Goal: Task Accomplishment & Management: Manage account settings

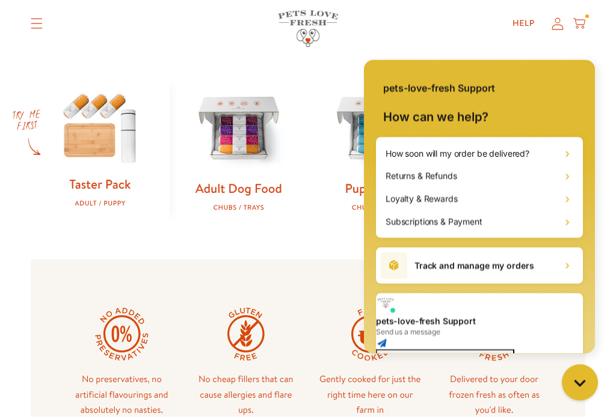
scroll to position [349, 0]
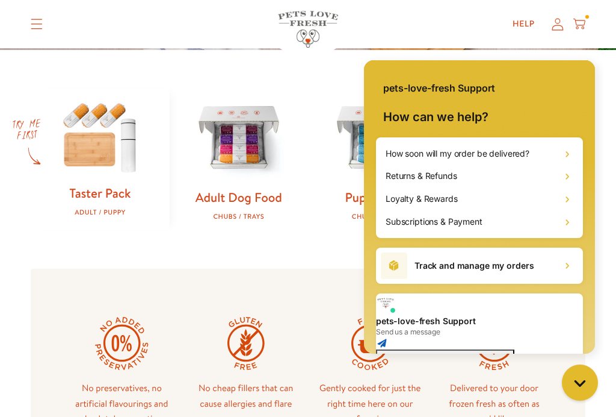
click at [247, 167] on img at bounding box center [239, 138] width 100 height 100
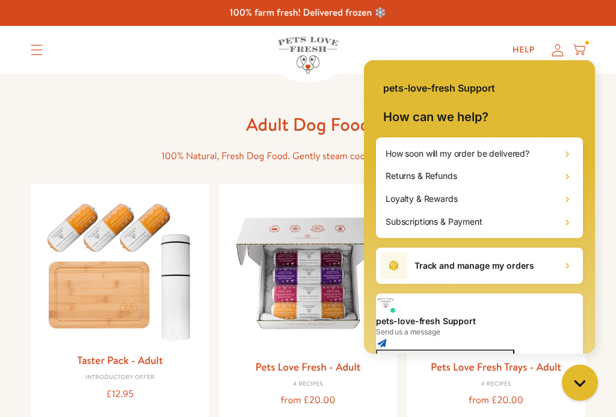
click at [442, 179] on h2 "Returns & Refunds" at bounding box center [422, 176] width 72 height 12
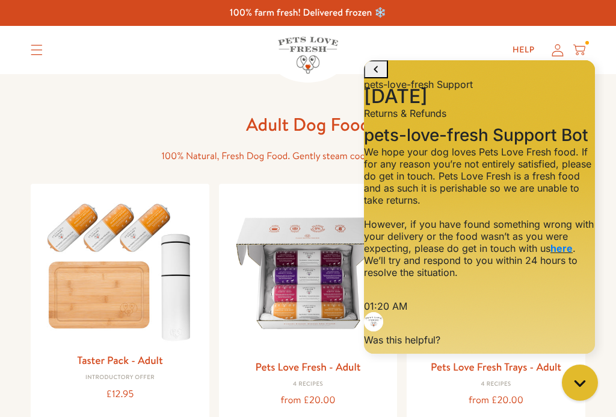
scroll to position [160, 0]
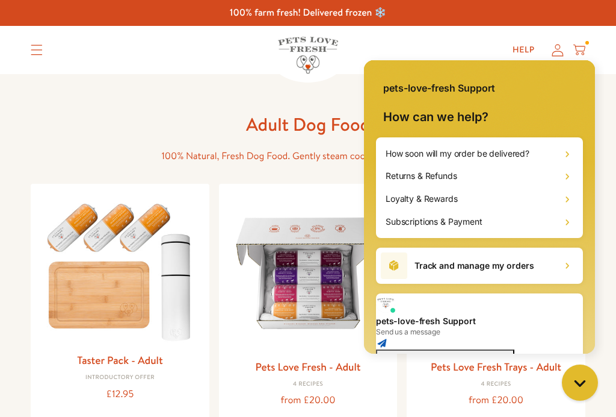
click at [507, 147] on h2 "How soon will my order be delivered?" at bounding box center [458, 153] width 144 height 12
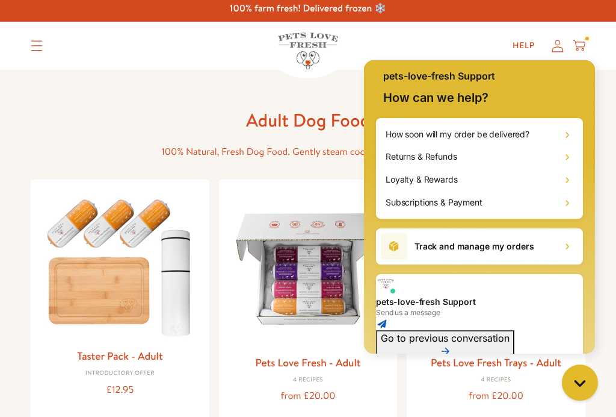
scroll to position [19, 0]
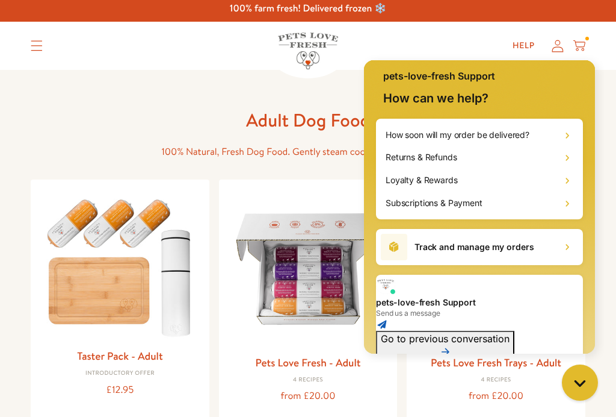
click at [482, 248] on h2 "Track and manage my orders" at bounding box center [474, 247] width 119 height 12
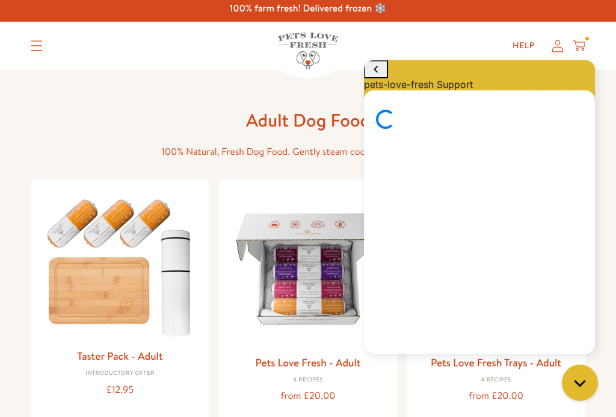
scroll to position [0, 0]
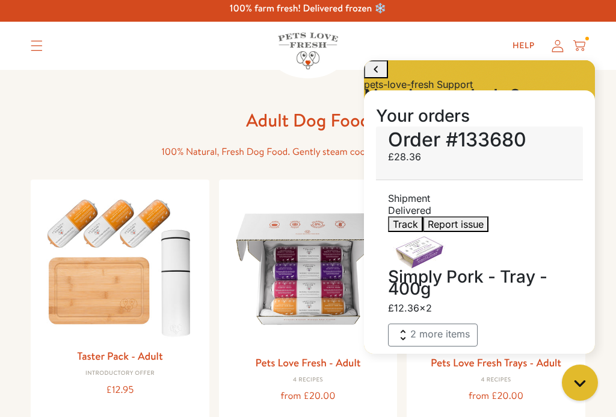
click at [430, 323] on button "2 more items" at bounding box center [433, 334] width 90 height 23
click at [314, 288] on img at bounding box center [309, 269] width 160 height 160
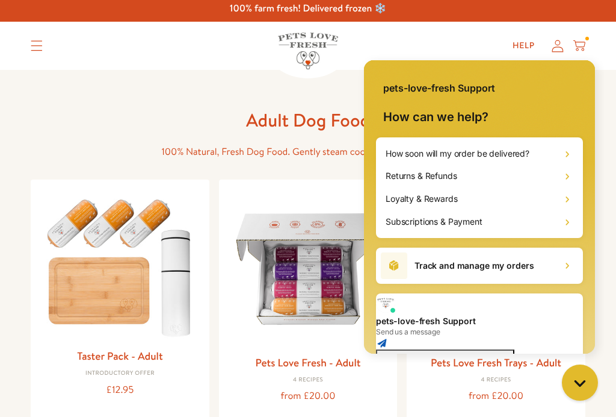
scroll to position [398, 0]
click at [317, 276] on img at bounding box center [309, 269] width 160 height 160
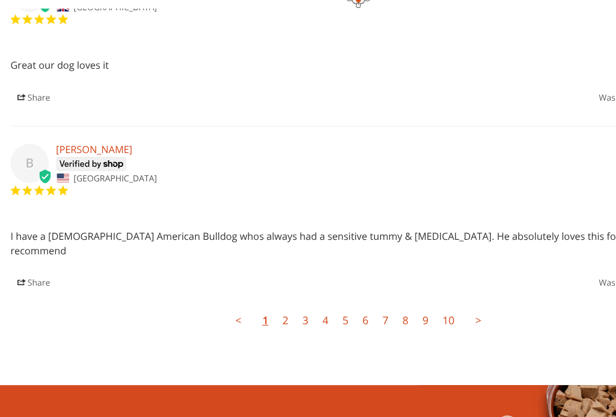
scroll to position [3277, 0]
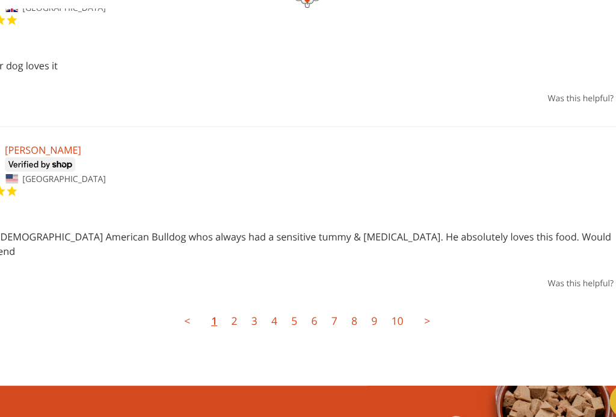
click at [237, 305] on link "2" at bounding box center [245, 317] width 17 height 24
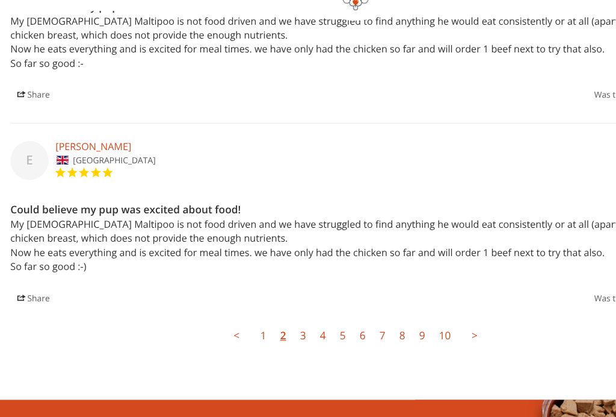
scroll to position [3314, 0]
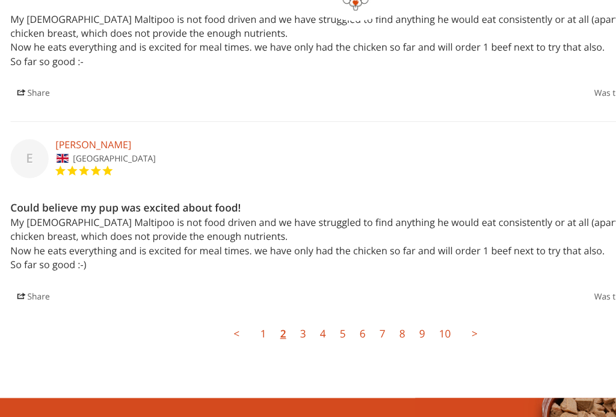
click at [265, 315] on link "3" at bounding box center [262, 327] width 17 height 24
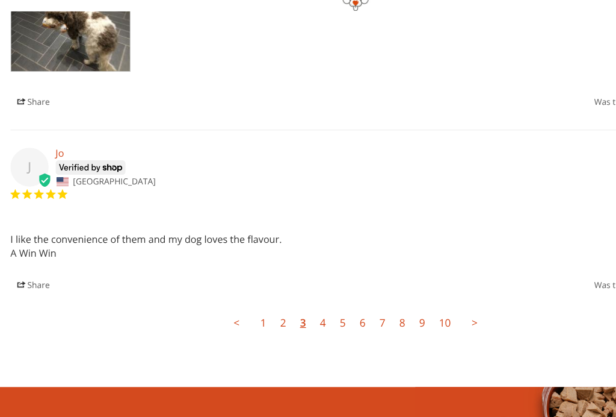
scroll to position [3350, 0]
click at [286, 306] on link "4" at bounding box center [279, 318] width 17 height 24
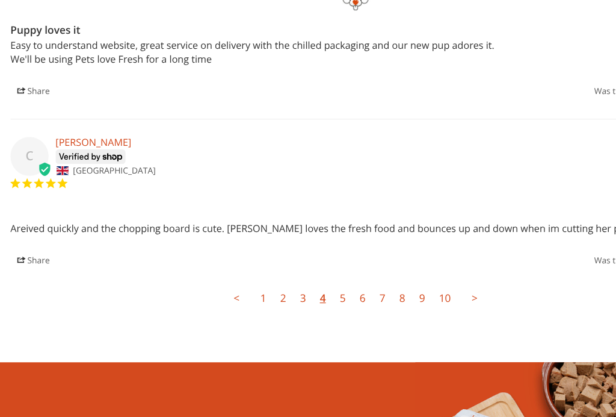
scroll to position [3259, 0]
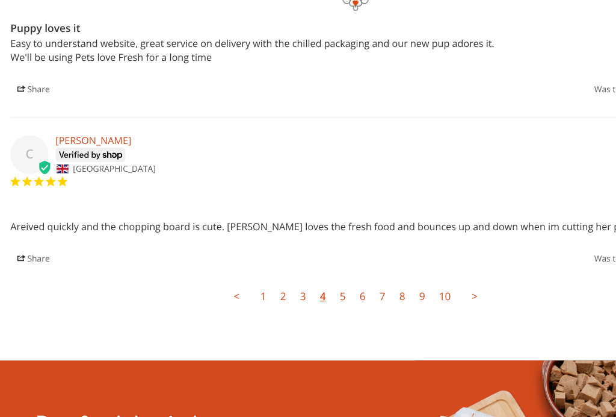
click at [301, 283] on link "5" at bounding box center [296, 295] width 17 height 24
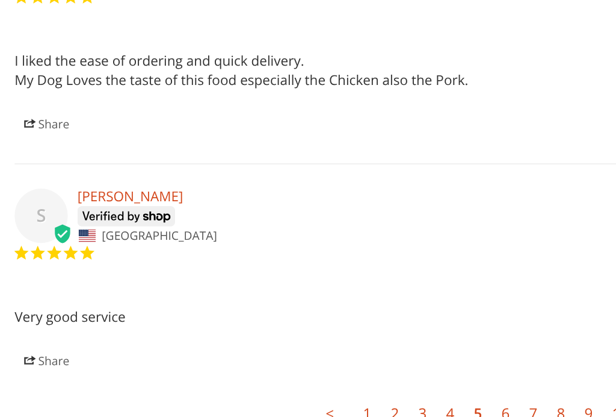
scroll to position [3329, 0]
click at [312, 389] on link "6" at bounding box center [314, 401] width 17 height 24
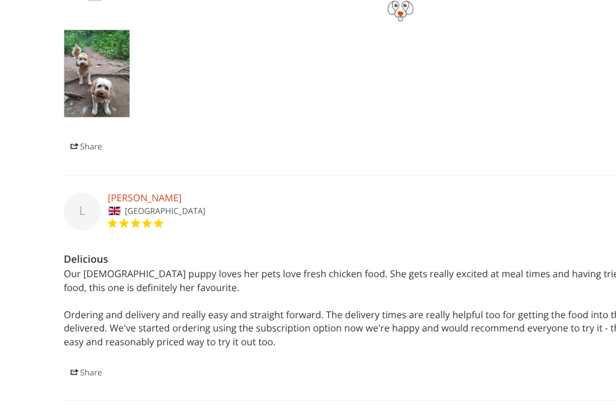
scroll to position [3208, 0]
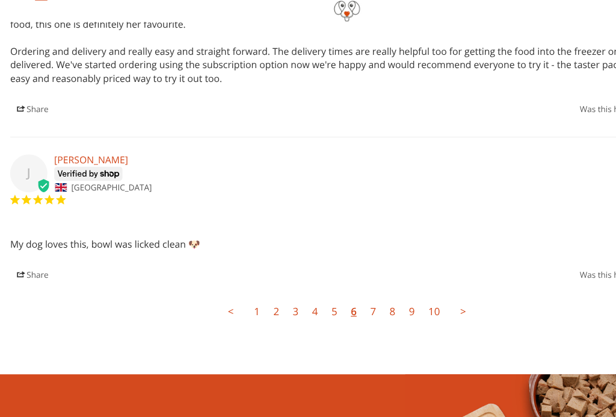
click at [333, 293] on link "7" at bounding box center [331, 305] width 17 height 24
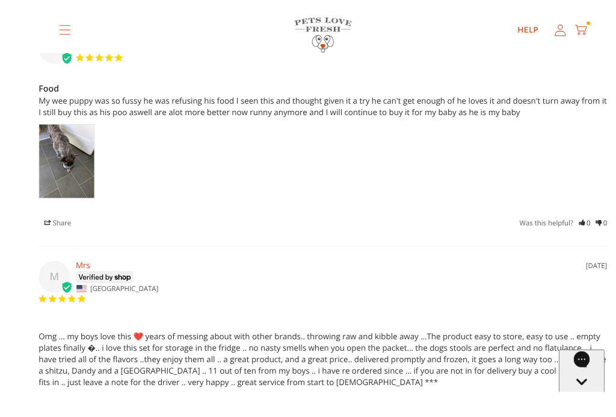
scroll to position [3279, 0]
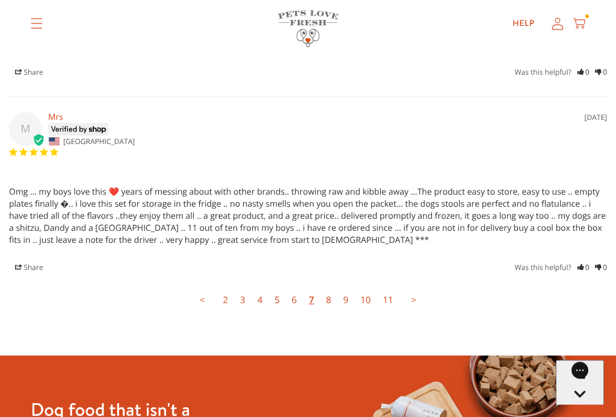
click at [332, 288] on link "8" at bounding box center [328, 300] width 17 height 24
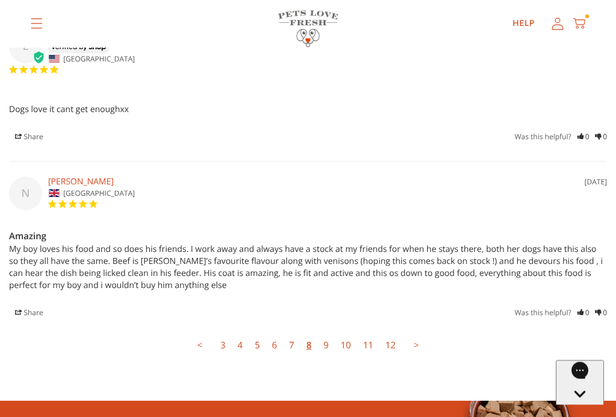
scroll to position [3273, 0]
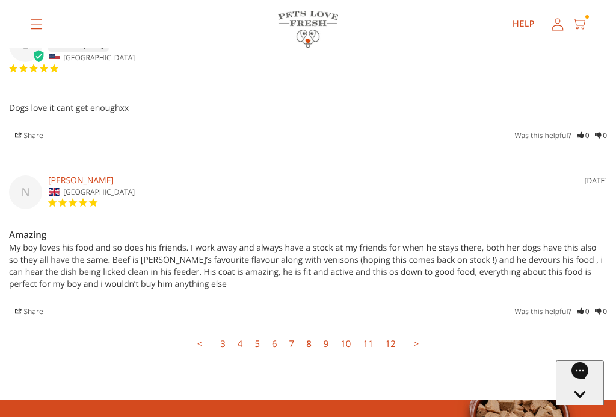
click at [329, 332] on link "9" at bounding box center [326, 344] width 17 height 24
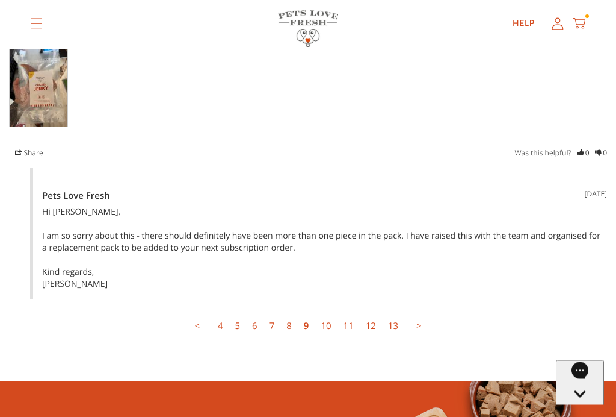
scroll to position [3474, 0]
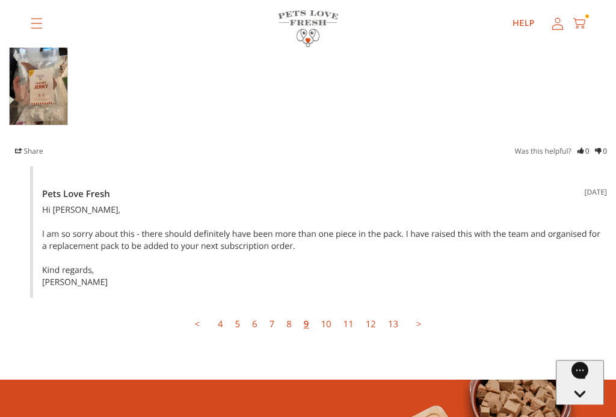
click at [329, 312] on link "10" at bounding box center [326, 324] width 22 height 24
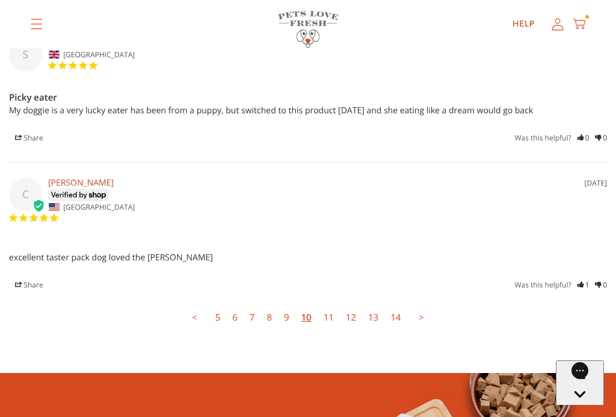
scroll to position [3256, 0]
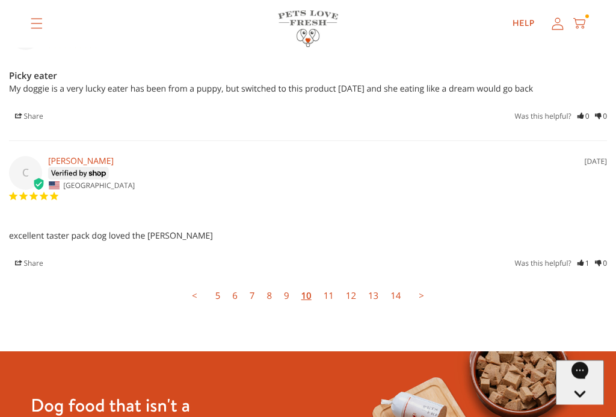
click at [334, 284] on link "11" at bounding box center [329, 296] width 22 height 24
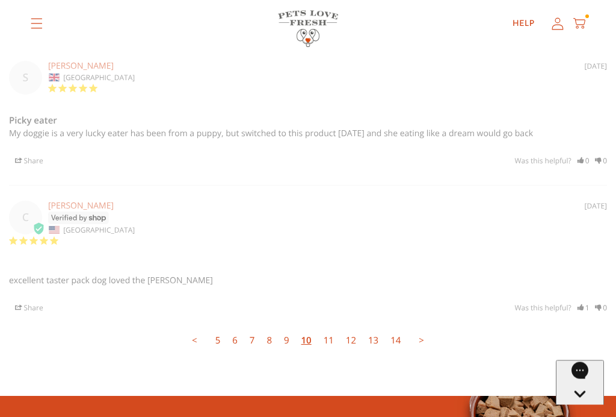
scroll to position [3220, 0]
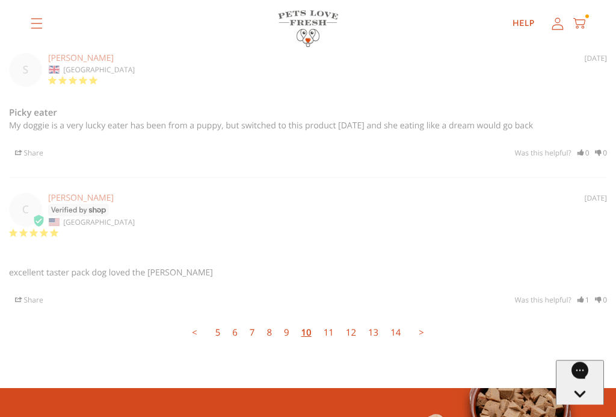
click at [330, 321] on link "11" at bounding box center [329, 333] width 22 height 24
click at [335, 321] on link "11" at bounding box center [329, 333] width 22 height 24
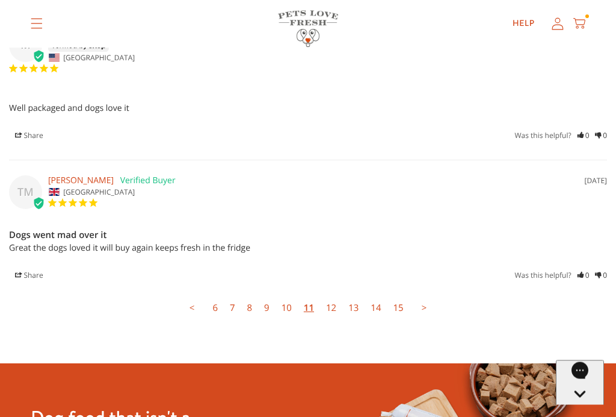
scroll to position [3285, 0]
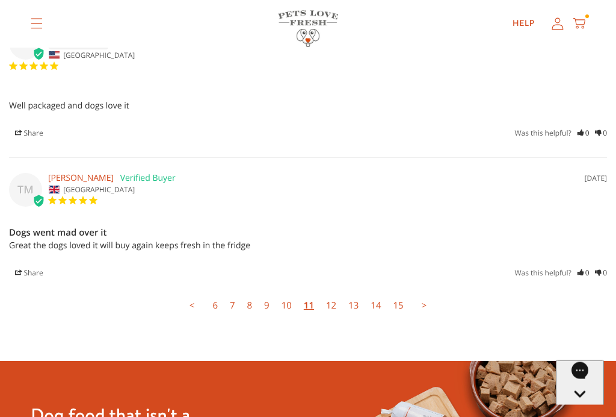
click at [333, 294] on link "12" at bounding box center [331, 306] width 22 height 24
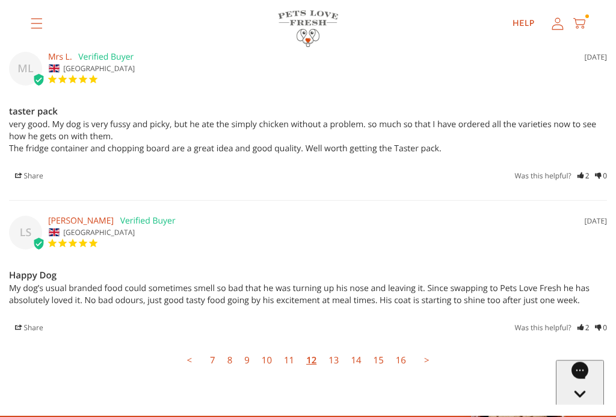
scroll to position [3241, 0]
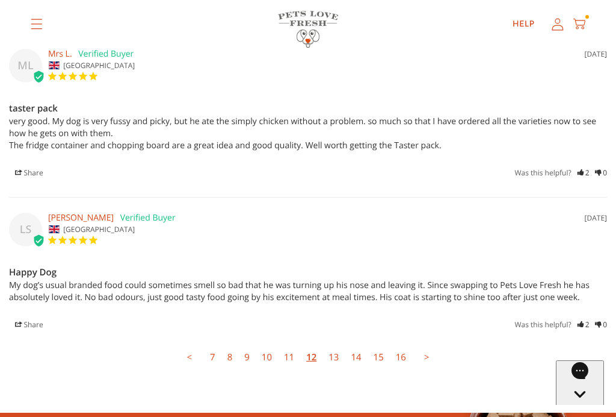
click at [338, 345] on link "13" at bounding box center [334, 357] width 22 height 24
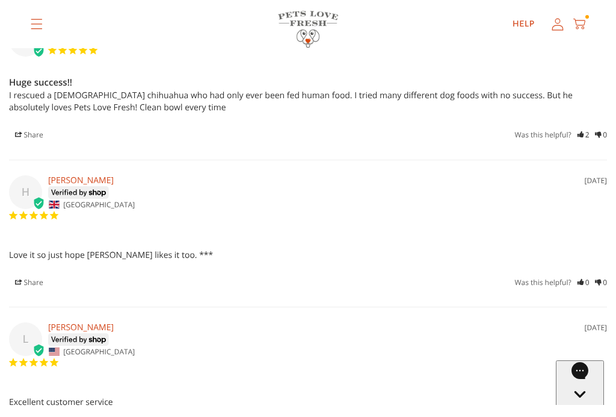
scroll to position [2795, 0]
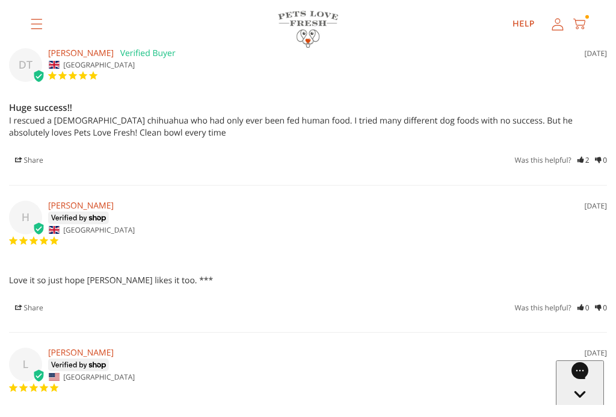
click at [29, 200] on div "H" at bounding box center [25, 217] width 33 height 34
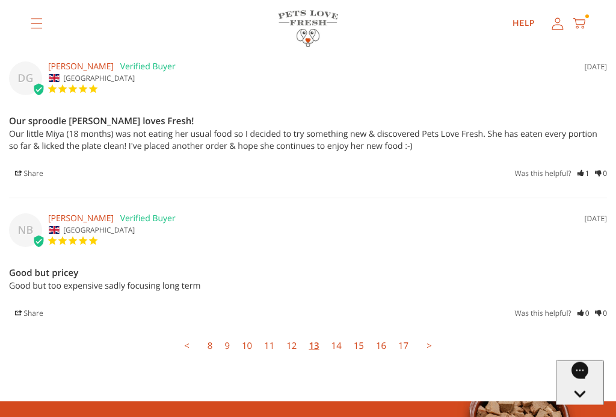
scroll to position [3232, 0]
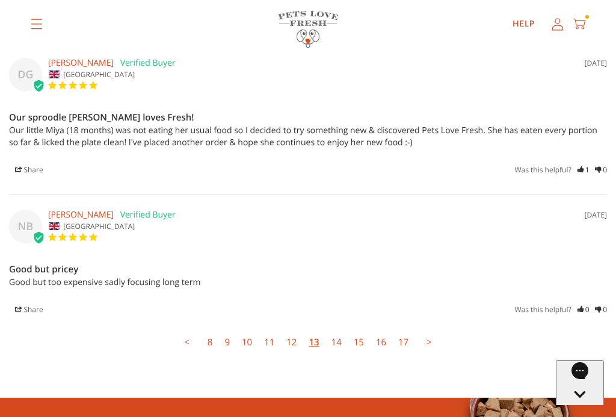
click at [341, 330] on link "14" at bounding box center [337, 342] width 22 height 24
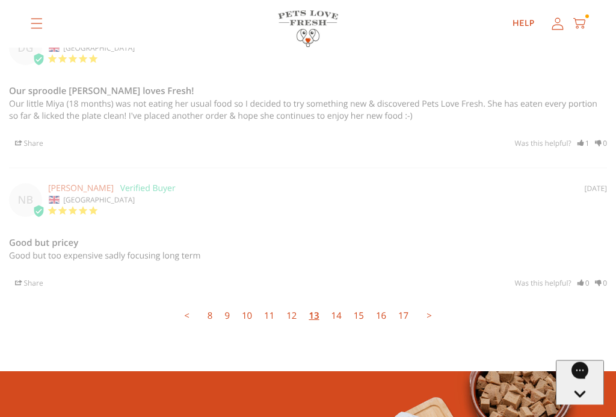
scroll to position [3270, 0]
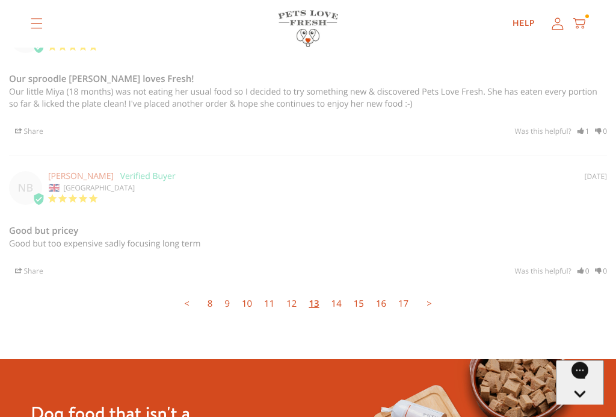
click at [346, 292] on link "14" at bounding box center [337, 304] width 22 height 24
click at [342, 291] on link "14" at bounding box center [337, 303] width 22 height 24
click at [365, 291] on link "15" at bounding box center [359, 303] width 22 height 24
click at [404, 291] on link "17" at bounding box center [403, 303] width 22 height 24
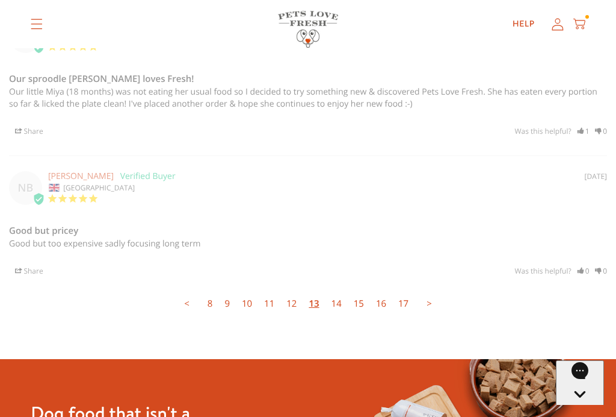
click at [347, 291] on link "14" at bounding box center [337, 303] width 22 height 24
click at [346, 291] on link "14" at bounding box center [337, 303] width 22 height 24
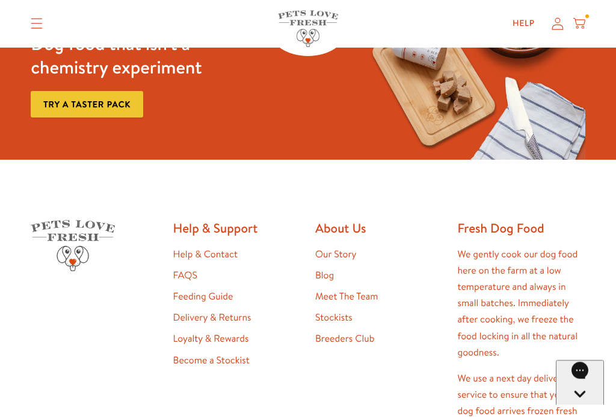
scroll to position [3640, 0]
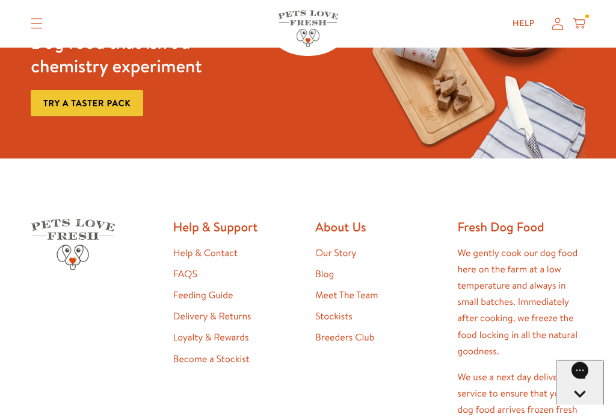
click at [228, 289] on link "Feeding Guide" at bounding box center [203, 295] width 60 height 13
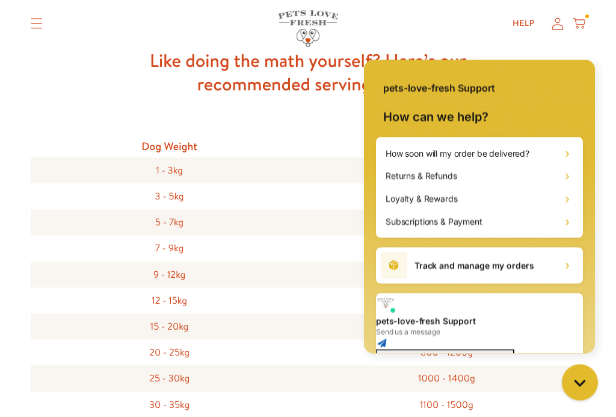
scroll to position [324, 0]
click at [258, 192] on div "3 - 5kg" at bounding box center [169, 196] width 277 height 26
click at [179, 197] on div "3 - 5kg" at bounding box center [169, 196] width 277 height 26
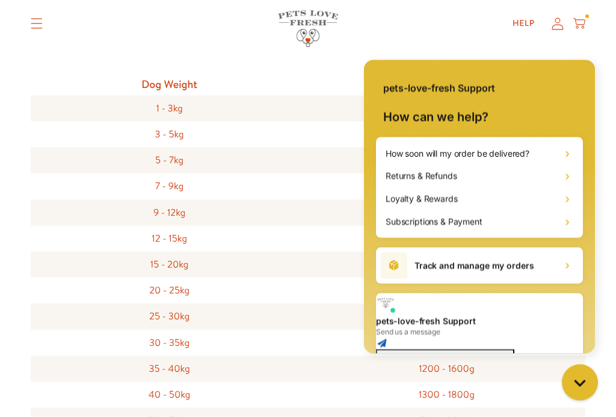
scroll to position [391, 0]
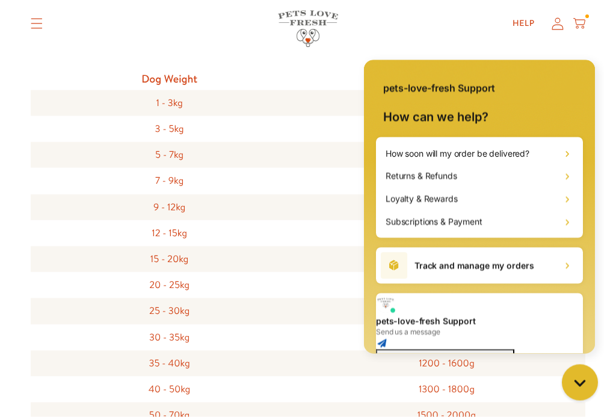
click at [180, 132] on div "3 - 5kg" at bounding box center [169, 129] width 277 height 26
click at [178, 129] on div "3 - 5kg" at bounding box center [169, 129] width 277 height 26
click at [578, 389] on div "Gorgias live chat" at bounding box center [580, 382] width 24 height 24
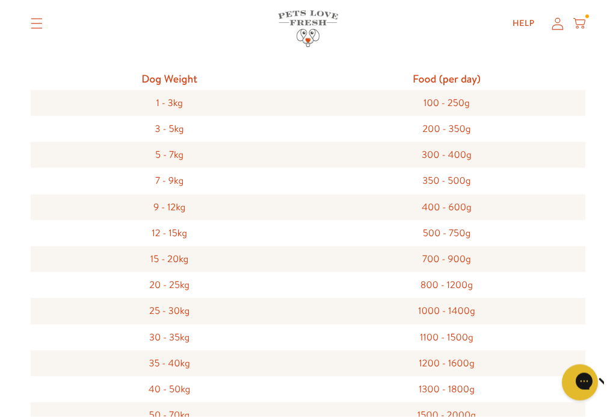
scroll to position [391, 0]
click at [248, 123] on div "3 - 5kg" at bounding box center [169, 129] width 277 height 26
click at [457, 124] on div "200 - 350g" at bounding box center [446, 129] width 277 height 26
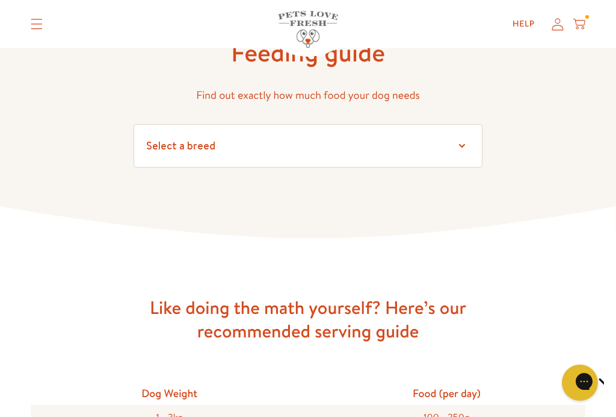
scroll to position [76, 0]
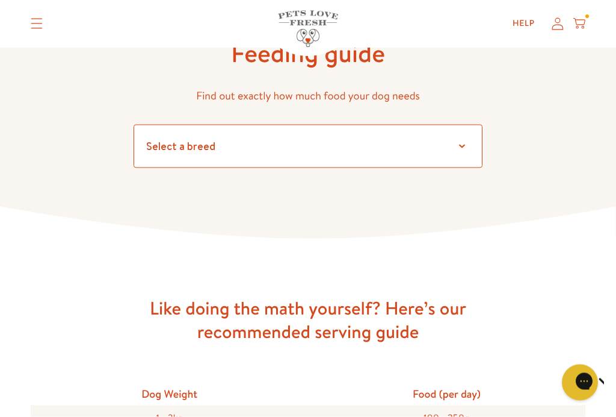
click at [461, 141] on select "Select a breed Affenpinscher Afghan hound Airedale terrier Akita Alaskan Malamu…" at bounding box center [308, 146] width 349 height 43
select select "7"
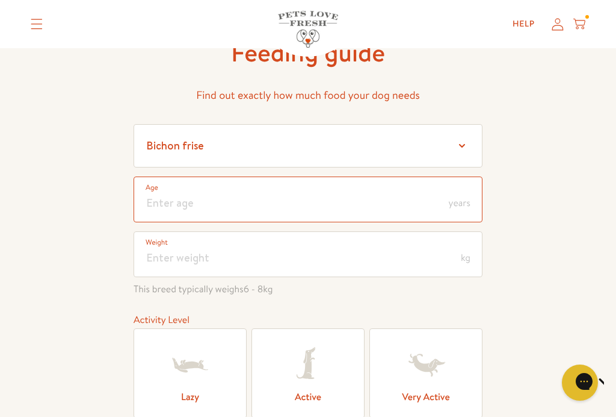
click at [301, 201] on input "number" at bounding box center [308, 199] width 349 height 46
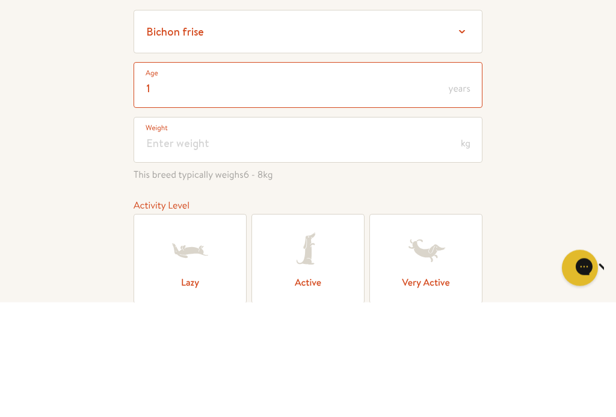
type input "1"
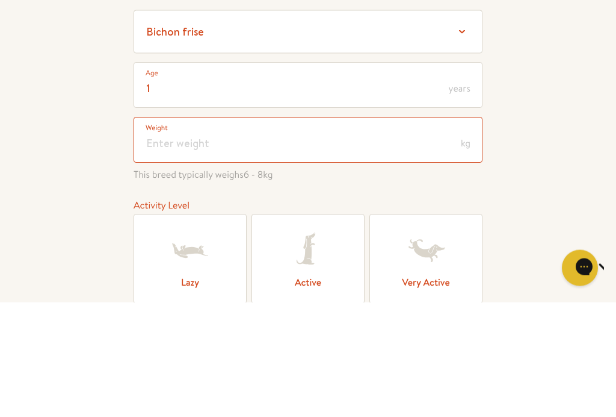
click at [226, 232] on input "number" at bounding box center [308, 255] width 349 height 46
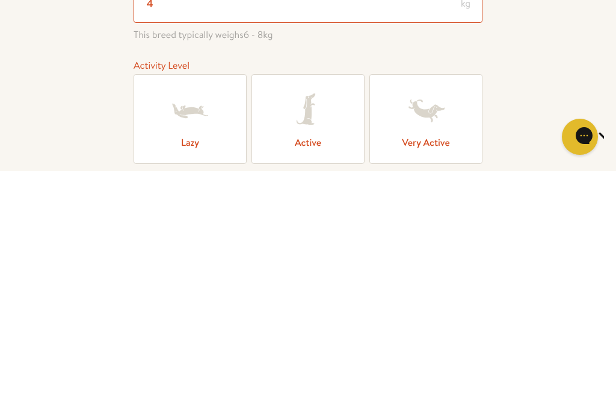
type input "4"
click at [311, 332] on icon at bounding box center [308, 356] width 48 height 48
click at [0, 0] on input "Active" at bounding box center [0, 0] width 0 height 0
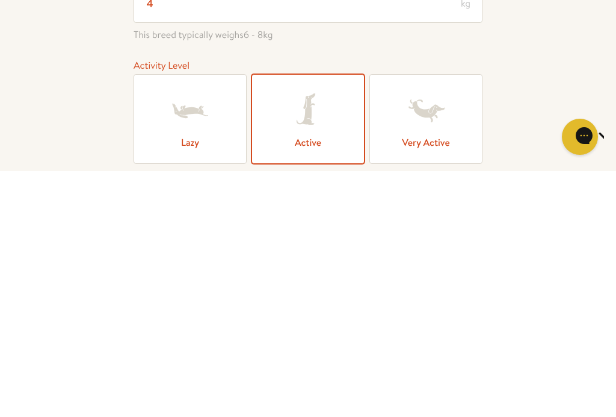
scroll to position [330, 0]
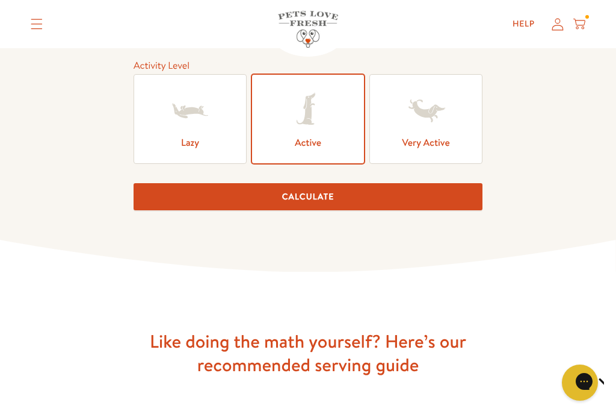
click at [371, 195] on button "Calculate" at bounding box center [308, 196] width 349 height 27
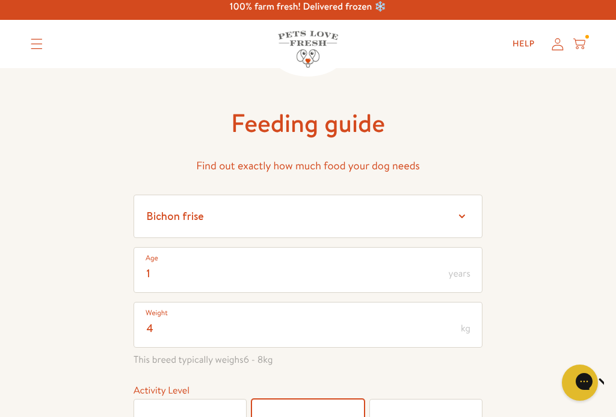
scroll to position [5, 0]
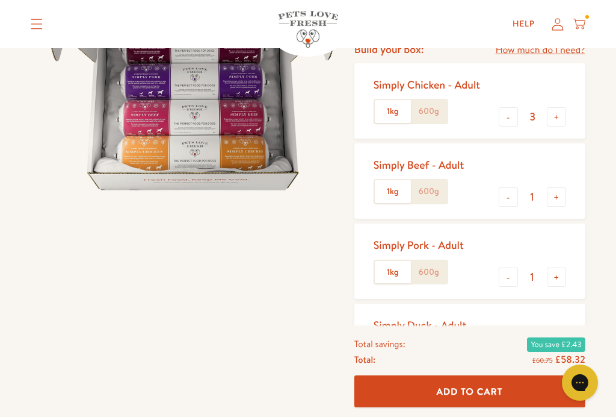
scroll to position [158, 0]
click at [512, 111] on button "-" at bounding box center [508, 117] width 19 height 19
click at [504, 108] on button "-" at bounding box center [508, 117] width 19 height 19
click at [510, 108] on button "-" at bounding box center [508, 117] width 19 height 19
type input "0"
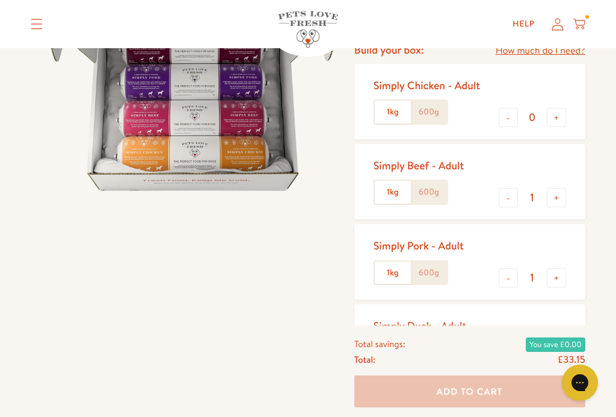
click at [556, 188] on button "+" at bounding box center [556, 197] width 19 height 19
type input "2"
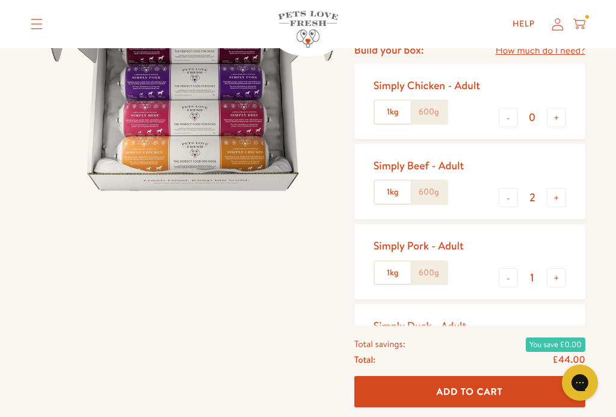
click at [565, 268] on button "+" at bounding box center [556, 277] width 19 height 19
type input "2"
click at [551, 188] on button "+" at bounding box center [556, 197] width 19 height 19
type input "3"
click at [560, 270] on button "+" at bounding box center [556, 277] width 19 height 19
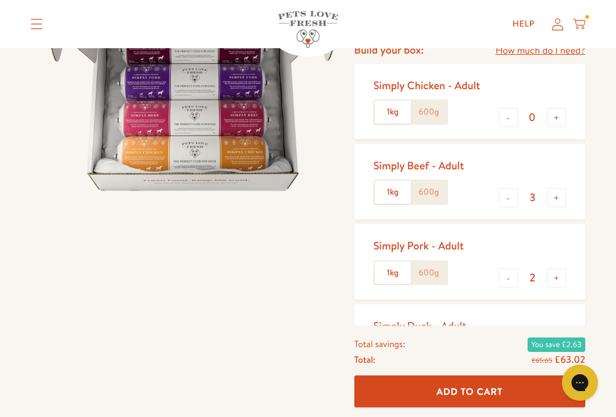
type input "3"
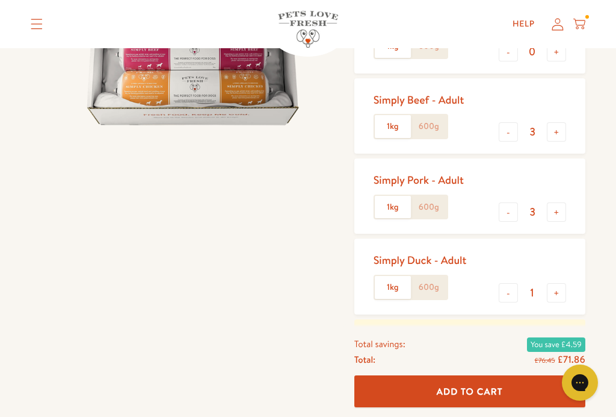
scroll to position [225, 0]
click at [431, 116] on label "600g" at bounding box center [429, 125] width 36 height 23
click at [0, 0] on input "600g" at bounding box center [0, 0] width 0 height 0
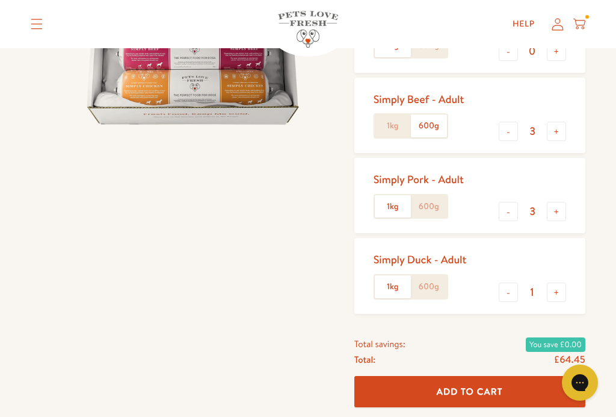
click at [433, 195] on label "600g" at bounding box center [429, 206] width 36 height 23
click at [0, 0] on input "600g" at bounding box center [0, 0] width 0 height 0
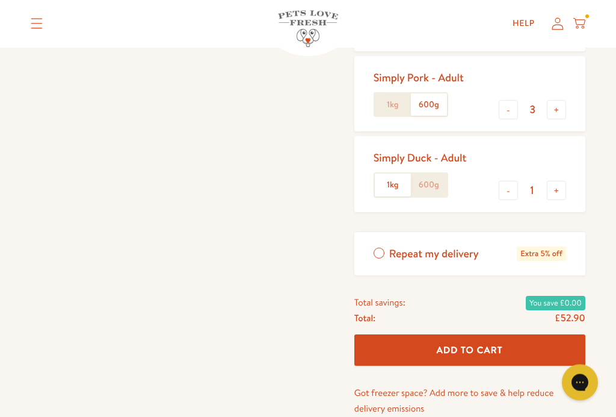
scroll to position [327, 0]
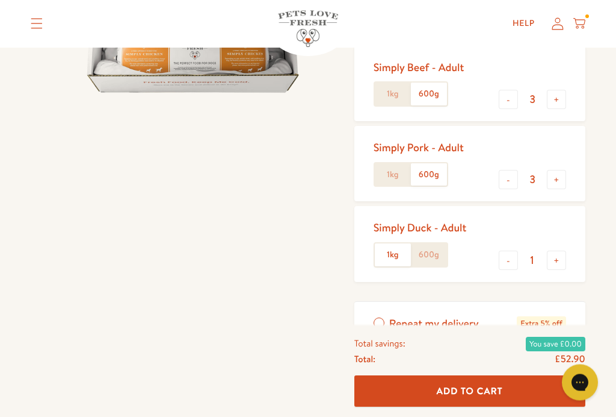
click at [442, 247] on label "600g" at bounding box center [429, 255] width 36 height 23
click at [0, 0] on input "600g" at bounding box center [0, 0] width 0 height 0
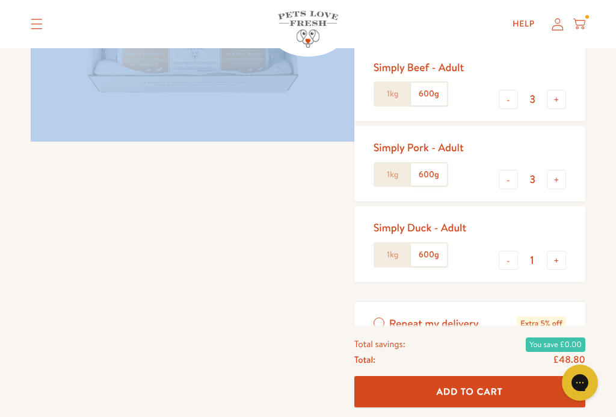
click at [381, 314] on label "Repeat my delivery Extra 5% off" at bounding box center [470, 324] width 231 height 44
click at [0, 0] on input "Repeat my delivery Extra 5% off" at bounding box center [0, 0] width 0 height 0
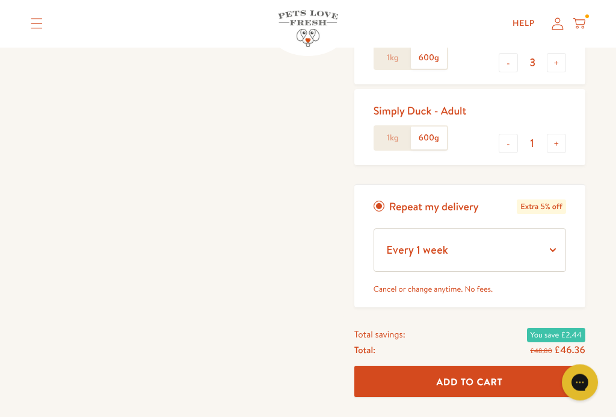
scroll to position [374, 0]
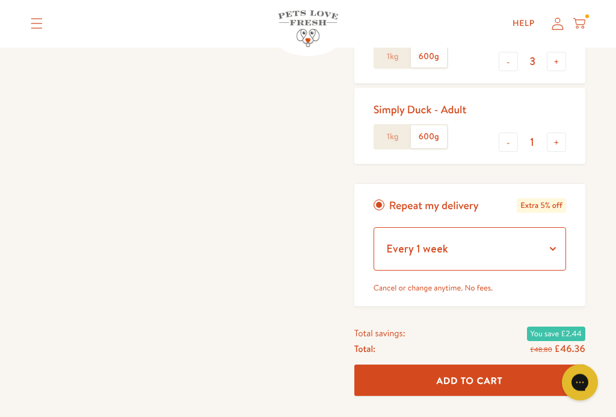
click at [554, 234] on select "Every 1 week Every 2 weeks Every 3 weeks Every 5 weeks Every 7 weeks Every 11 w…" at bounding box center [470, 249] width 193 height 43
click at [548, 238] on select "Every 1 week Every 2 weeks Every 3 weeks Every 5 weeks Every 7 weeks Every 11 w…" at bounding box center [470, 248] width 193 height 43
select select "Every 3 weeks"
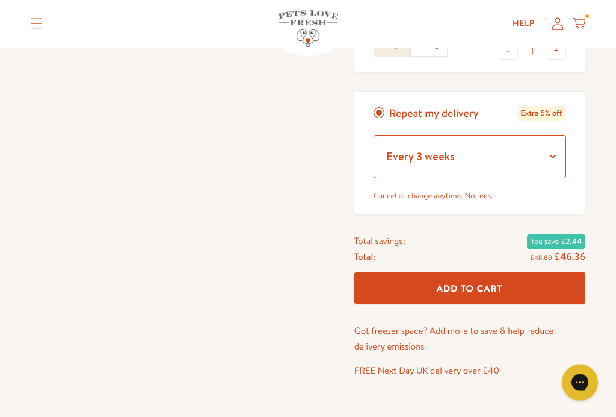
scroll to position [466, 0]
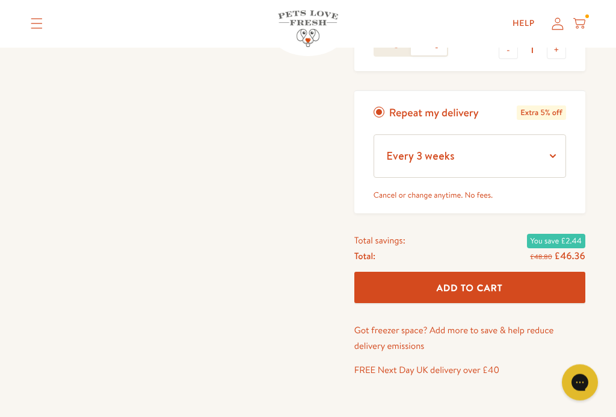
click at [477, 272] on button "Add To Cart" at bounding box center [470, 288] width 231 height 32
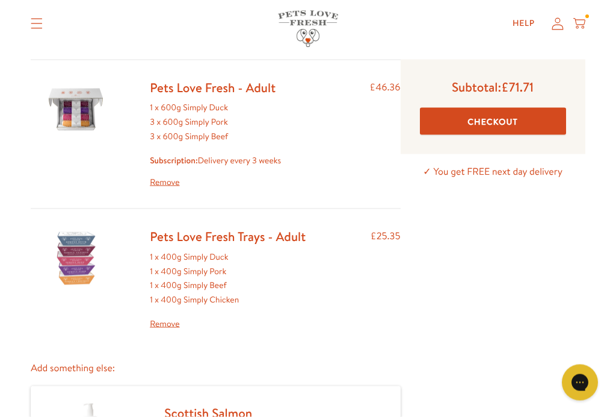
scroll to position [77, 0]
click at [165, 178] on link "Remove" at bounding box center [215, 182] width 131 height 14
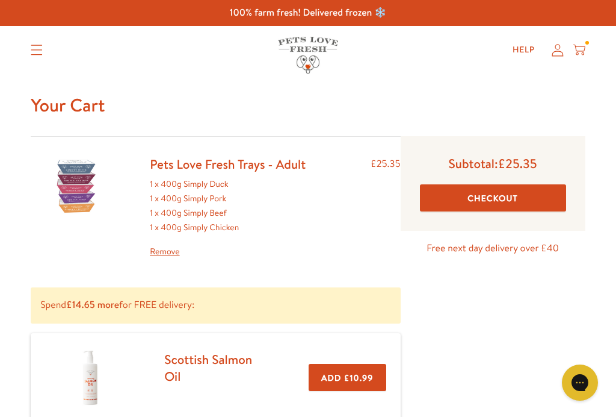
click at [163, 244] on link "Remove" at bounding box center [228, 251] width 156 height 14
click at [169, 251] on link "Remove" at bounding box center [228, 251] width 156 height 14
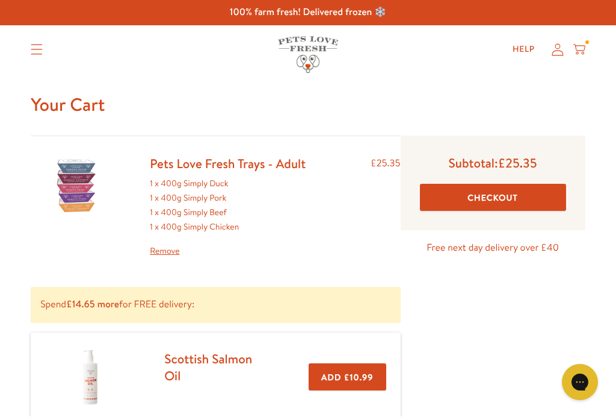
click at [27, 37] on summary "Translation missing: en.sections.header.menu" at bounding box center [36, 50] width 31 height 30
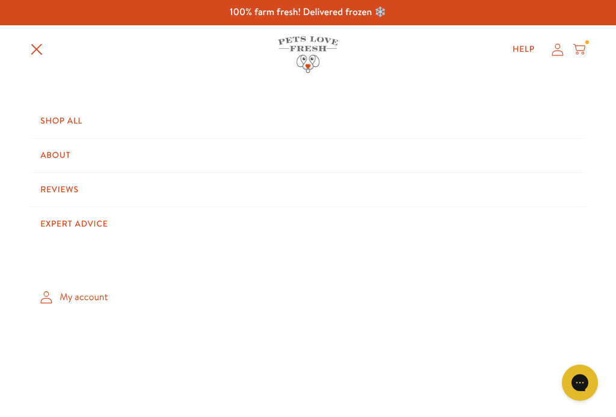
click at [82, 299] on link "My account" at bounding box center [308, 297] width 555 height 36
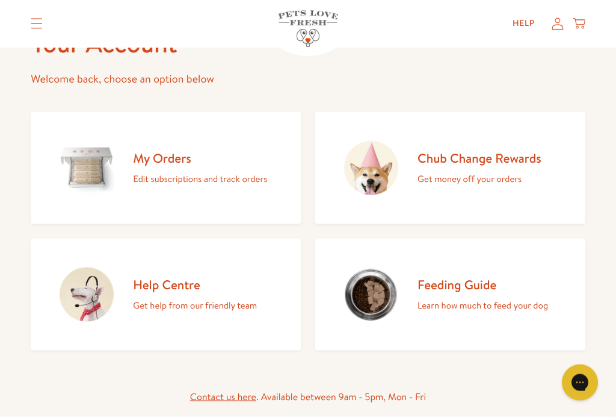
scroll to position [89, 0]
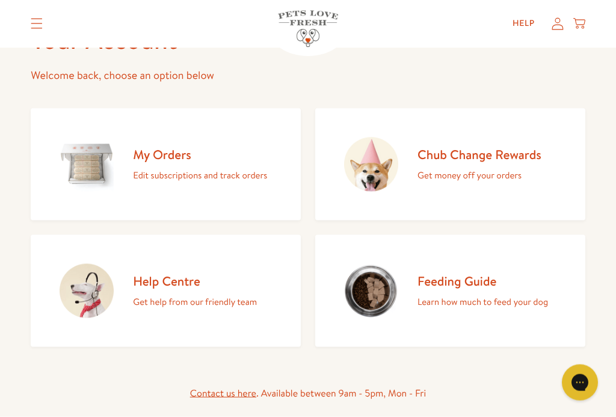
click at [191, 159] on h2 "My Orders" at bounding box center [200, 154] width 134 height 16
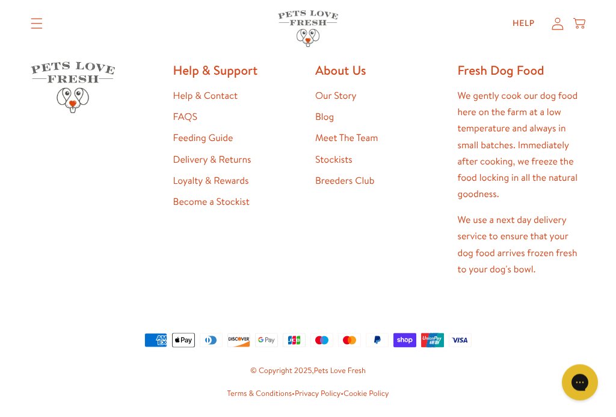
scroll to position [244, 0]
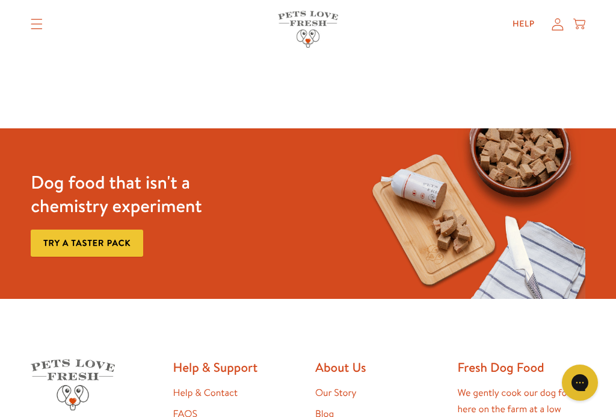
scroll to position [25, 0]
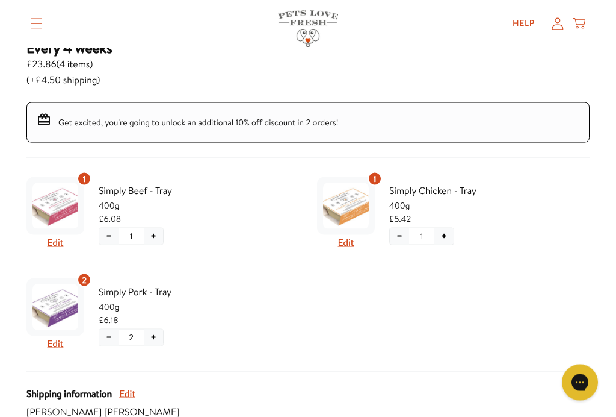
scroll to position [195, 0]
click at [401, 236] on button "−" at bounding box center [399, 236] width 19 height 16
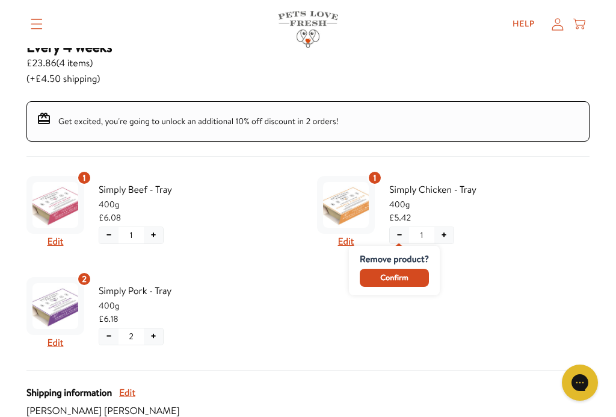
click at [403, 274] on span "Confirm" at bounding box center [394, 277] width 28 height 13
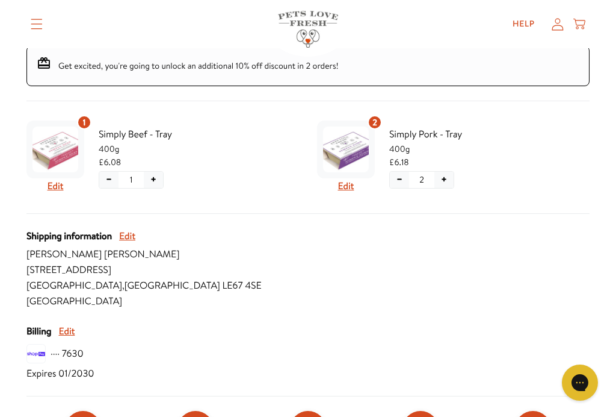
scroll to position [252, 0]
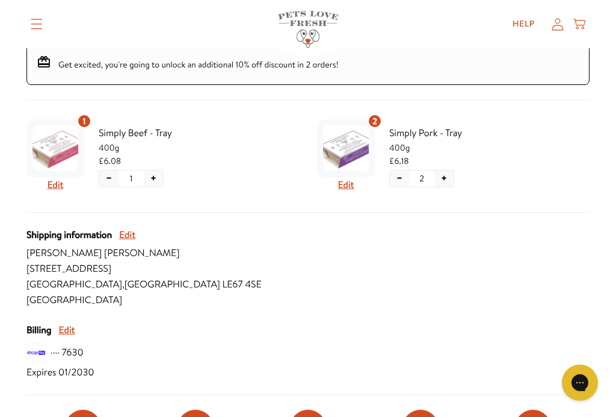
click at [151, 172] on button "+" at bounding box center [153, 178] width 19 height 16
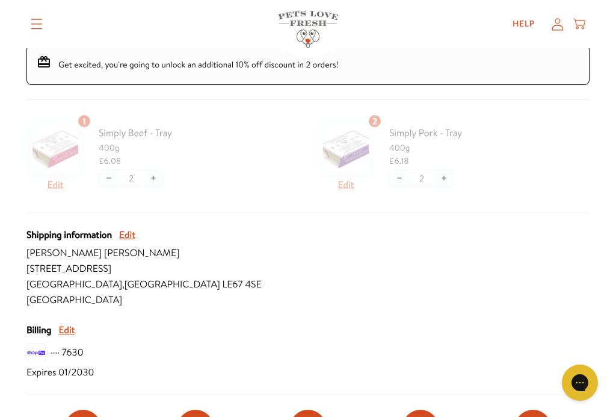
click at [156, 173] on div at bounding box center [307, 163] width 563 height 98
click at [156, 177] on div at bounding box center [307, 163] width 563 height 98
click at [448, 172] on div at bounding box center [307, 163] width 563 height 98
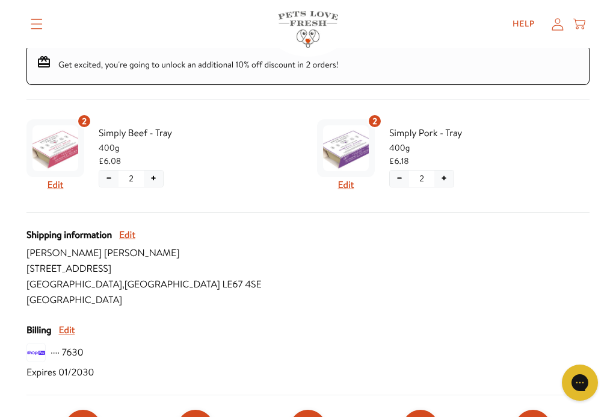
click at [438, 175] on button "+" at bounding box center [444, 178] width 19 height 16
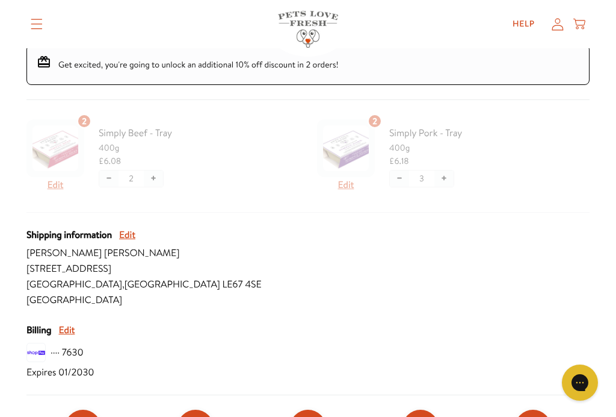
click at [153, 175] on div at bounding box center [307, 163] width 563 height 98
click at [147, 173] on div at bounding box center [307, 163] width 563 height 98
click at [150, 177] on div at bounding box center [307, 163] width 563 height 98
click at [155, 178] on div at bounding box center [307, 163] width 563 height 98
click at [162, 170] on div at bounding box center [307, 163] width 563 height 98
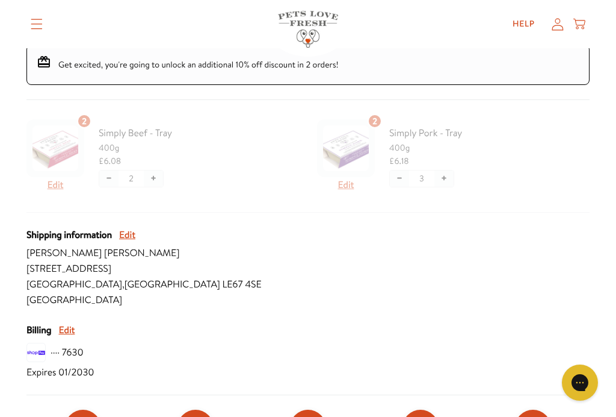
click at [155, 180] on div at bounding box center [307, 163] width 563 height 98
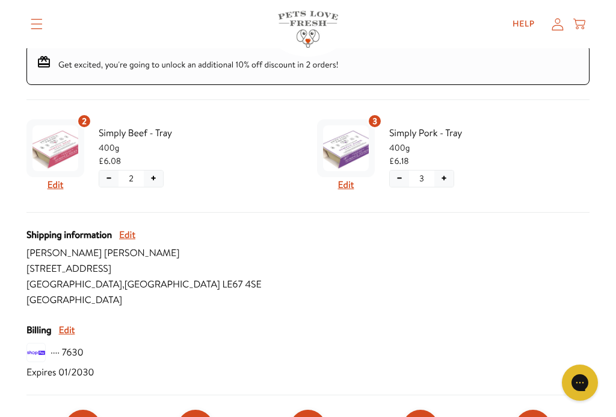
click at [154, 173] on button "+" at bounding box center [153, 178] width 19 height 16
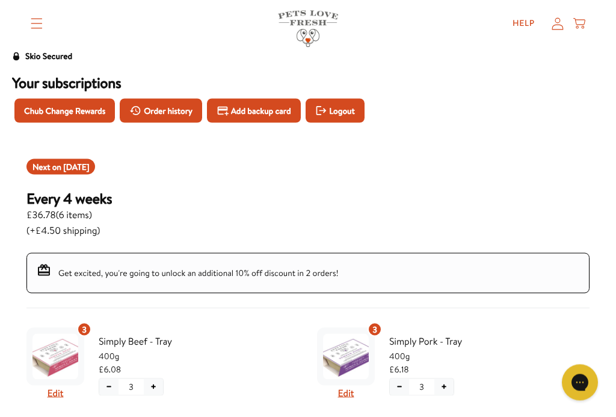
scroll to position [46, 0]
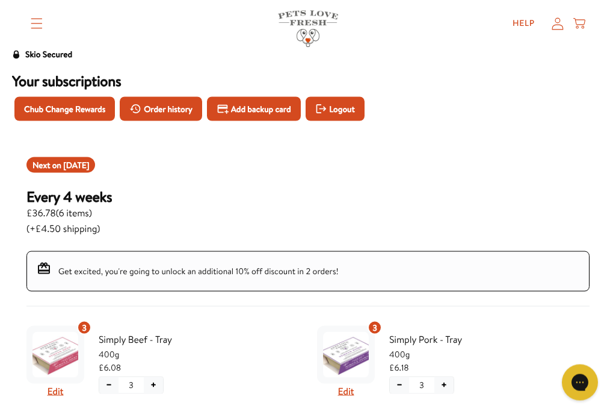
click at [84, 196] on h3 "Every 4 weeks" at bounding box center [68, 196] width 85 height 18
click at [102, 209] on span "£36.78 ( 6 items )" at bounding box center [68, 213] width 85 height 16
click at [46, 201] on h3 "Every 4 weeks" at bounding box center [68, 196] width 85 height 18
click at [51, 212] on span "£36.78 ( 6 items )" at bounding box center [68, 213] width 85 height 16
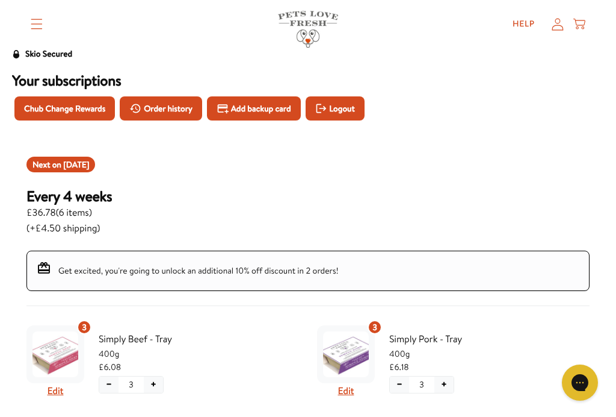
click at [166, 107] on span "Order history" at bounding box center [168, 108] width 49 height 13
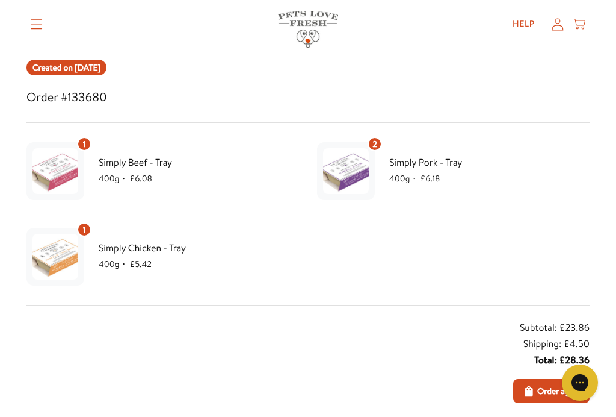
scroll to position [143, 0]
click at [82, 138] on div "1" at bounding box center [84, 144] width 14 height 14
click at [68, 167] on img at bounding box center [56, 171] width 46 height 46
click at [85, 145] on span "1" at bounding box center [84, 143] width 3 height 13
click at [58, 250] on img at bounding box center [56, 257] width 46 height 46
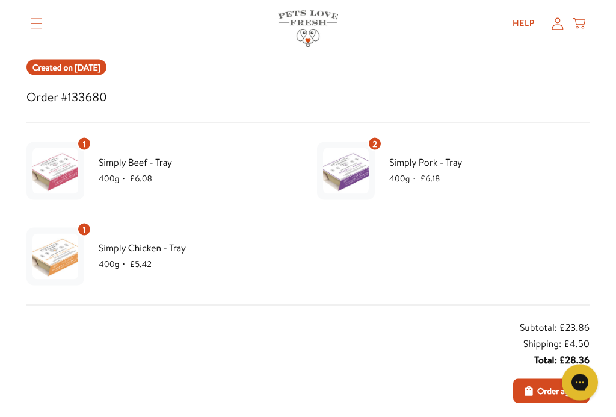
click at [60, 259] on img at bounding box center [56, 257] width 46 height 46
click at [61, 260] on img at bounding box center [56, 257] width 46 height 46
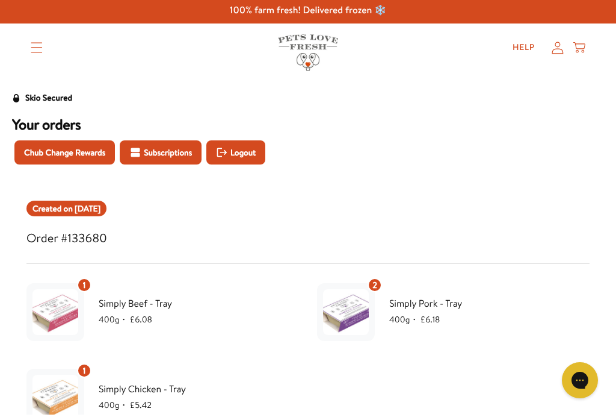
scroll to position [3, 0]
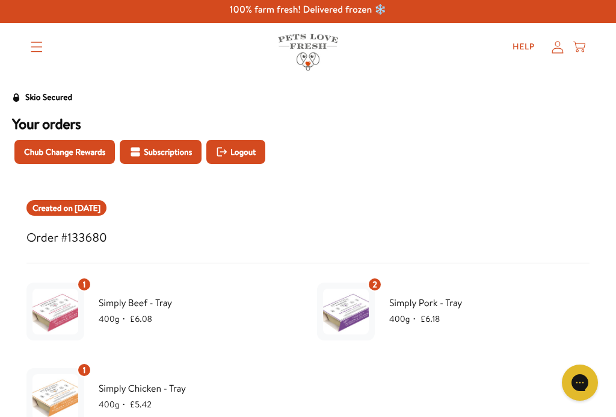
click at [251, 146] on span "Logout" at bounding box center [243, 151] width 25 height 13
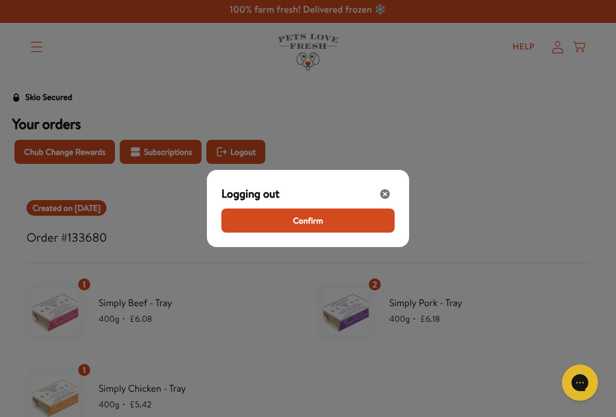
click at [308, 220] on span "Confirm" at bounding box center [308, 220] width 30 height 13
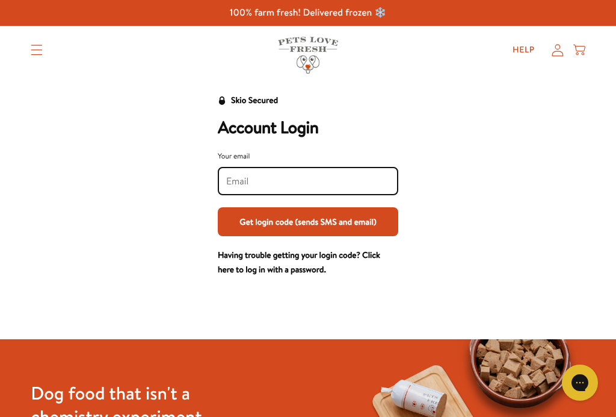
click at [331, 179] on input "Your email" at bounding box center [308, 181] width 164 height 13
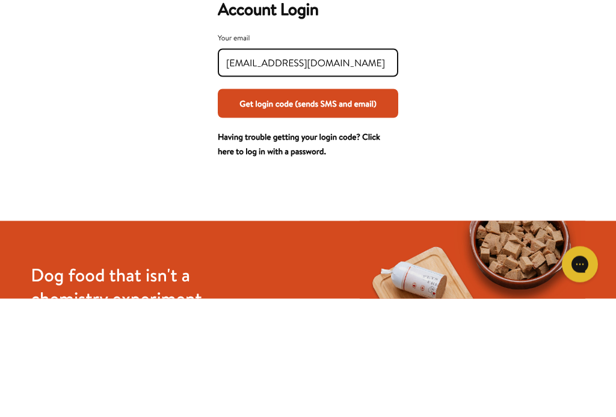
type input "[EMAIL_ADDRESS][DOMAIN_NAME]"
click at [326, 249] on link "Having trouble getting your login code? Click here to log in with a password." at bounding box center [299, 262] width 163 height 26
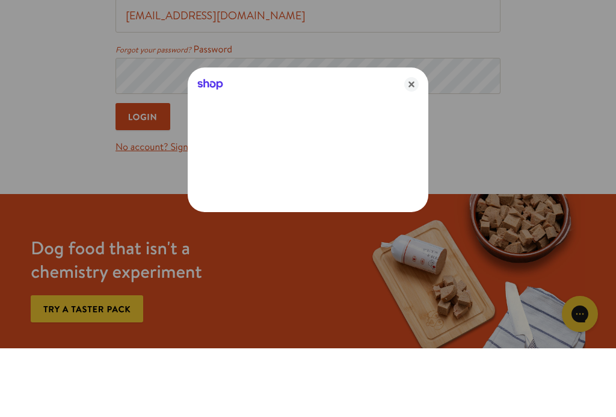
type input "[EMAIL_ADDRESS][DOMAIN_NAME]"
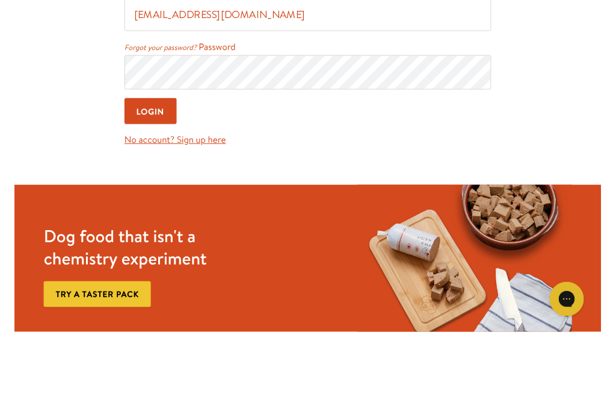
scroll to position [49, 0]
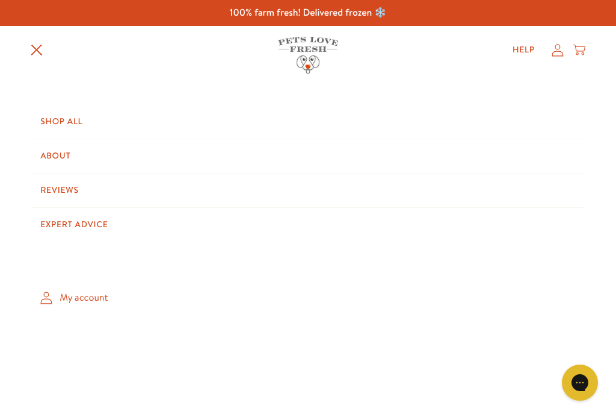
click at [88, 288] on link "My account" at bounding box center [308, 298] width 555 height 36
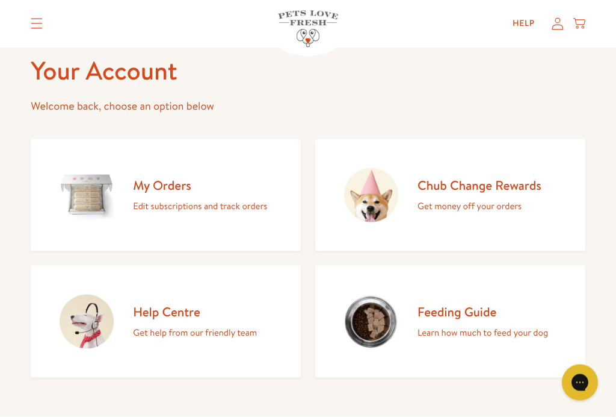
scroll to position [60, 0]
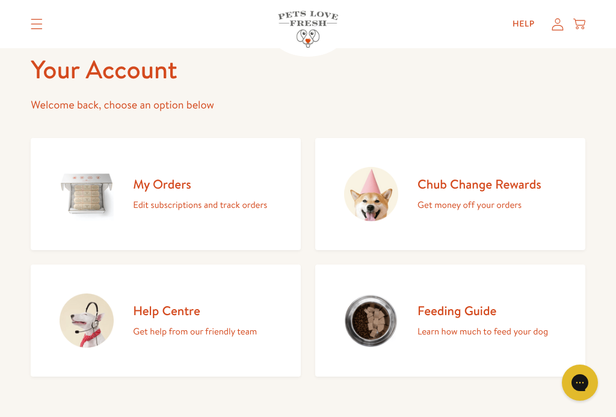
click at [166, 184] on h2 "My Orders" at bounding box center [200, 184] width 134 height 16
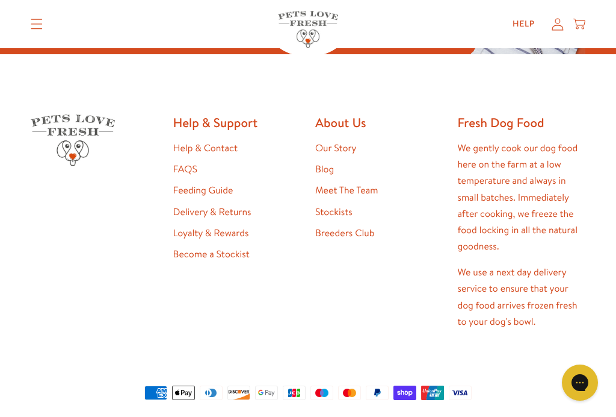
scroll to position [246, 0]
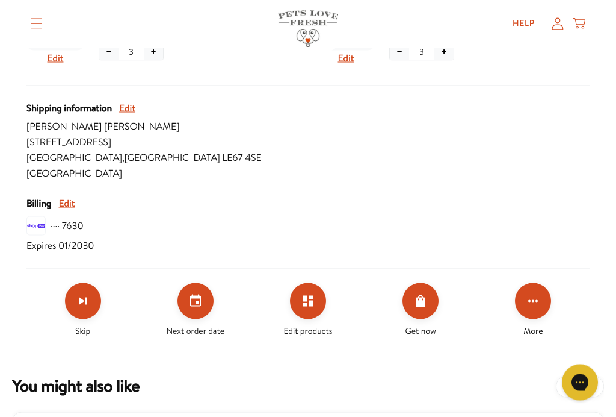
scroll to position [380, 0]
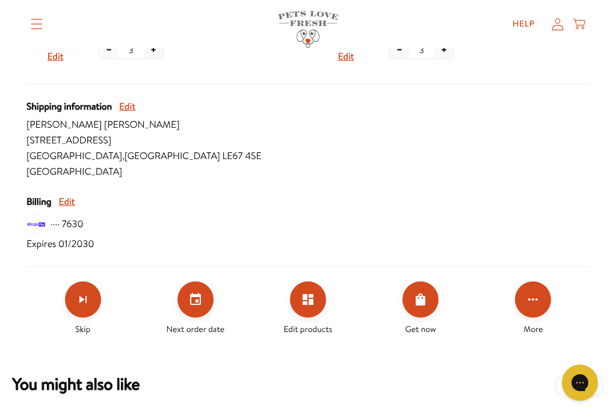
click at [306, 299] on icon "Edit products" at bounding box center [308, 299] width 11 height 11
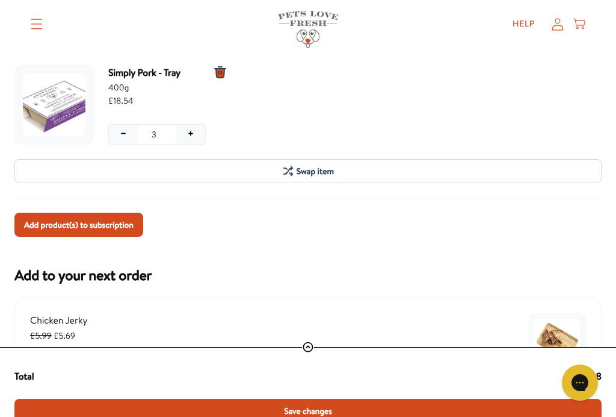
scroll to position [199, 0]
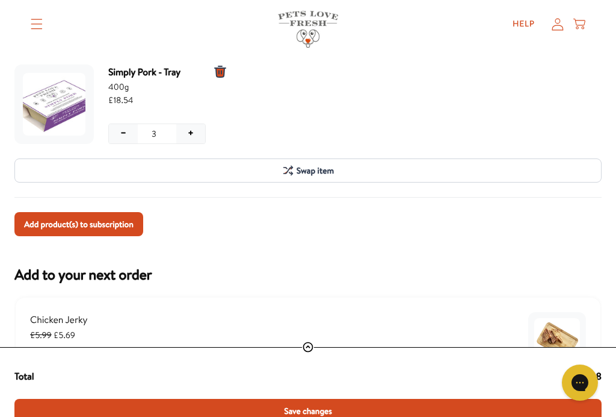
click at [119, 226] on span "Add product(s) to subscription" at bounding box center [79, 223] width 110 height 13
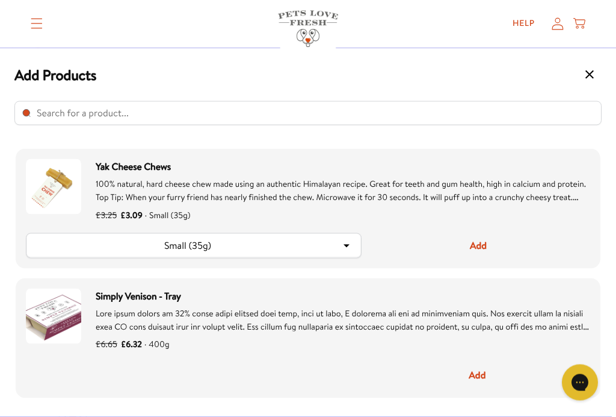
scroll to position [1194, 0]
click at [97, 118] on input "Select product" at bounding box center [307, 113] width 587 height 24
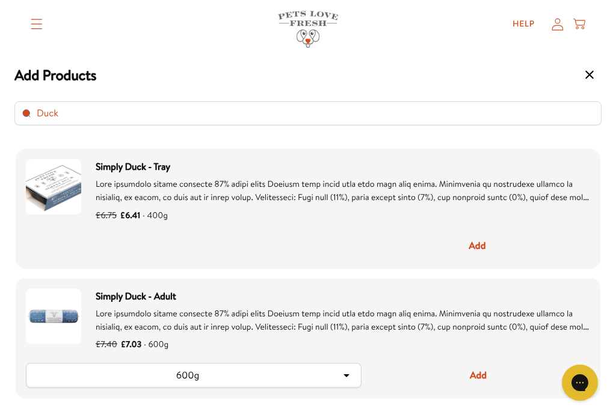
type input "Duck"
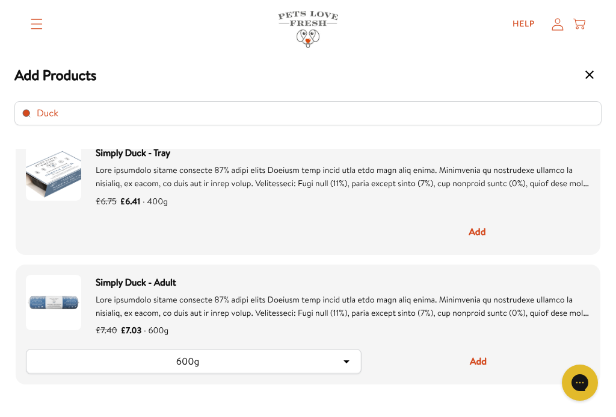
click at [485, 235] on button "Add" at bounding box center [478, 231] width 226 height 25
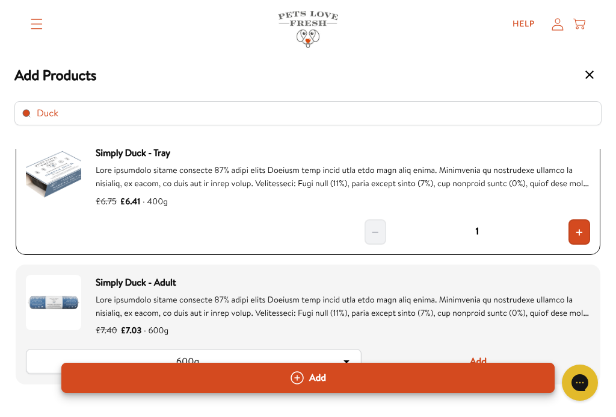
click at [457, 374] on button "Add" at bounding box center [307, 377] width 493 height 30
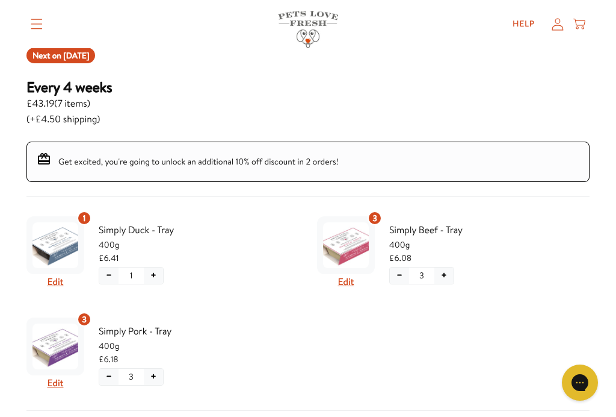
scroll to position [155, 0]
click at [64, 55] on span "Next on Oct 9, 2025" at bounding box center [61, 56] width 57 height 12
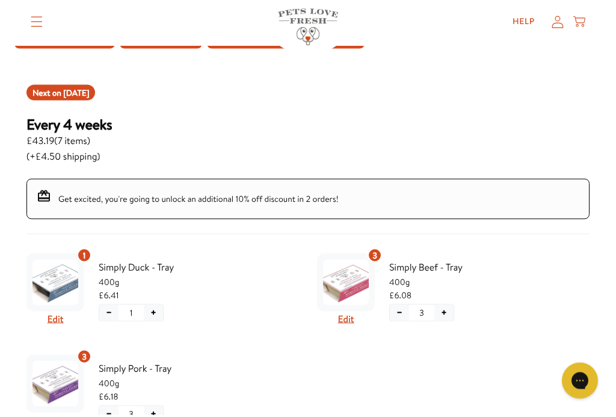
scroll to position [119, 0]
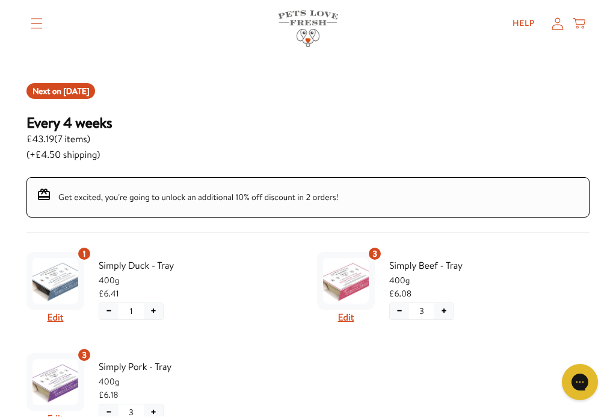
click at [34, 17] on summary "Translation missing: en.sections.header.menu" at bounding box center [36, 24] width 31 height 30
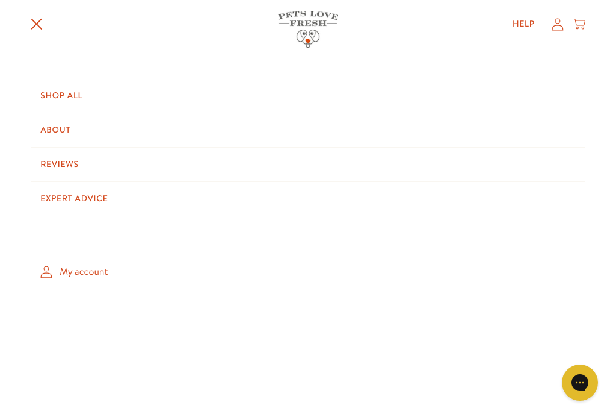
click at [98, 277] on link "My account" at bounding box center [308, 271] width 555 height 36
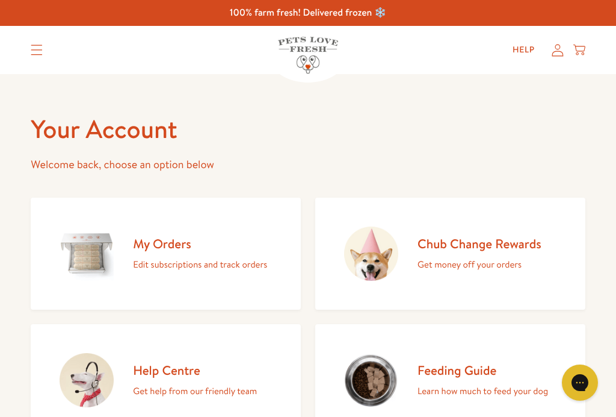
click at [153, 244] on h2 "My Orders" at bounding box center [200, 243] width 134 height 16
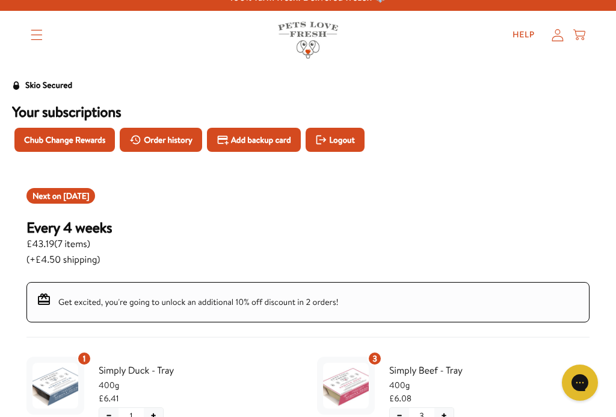
scroll to position [14, 0]
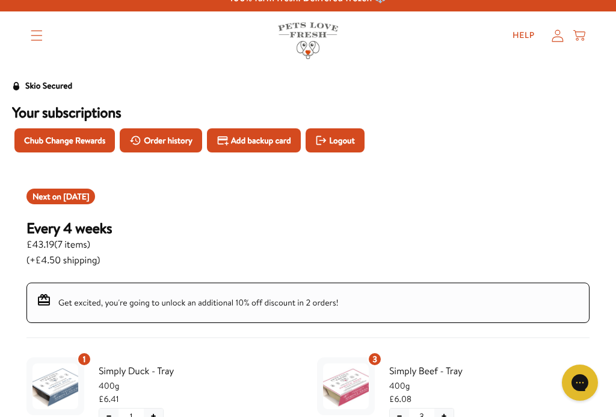
click at [52, 135] on span "Chub Change Rewards" at bounding box center [64, 140] width 81 height 13
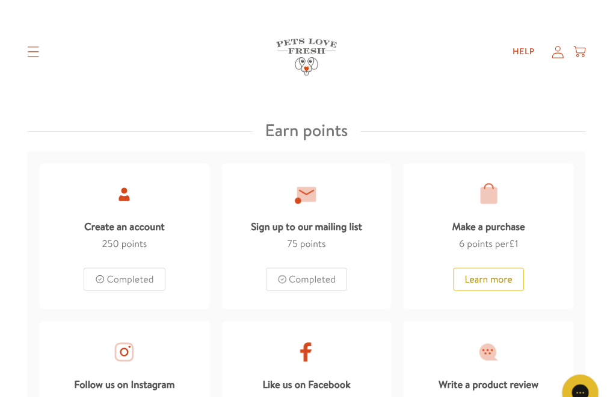
scroll to position [559, 0]
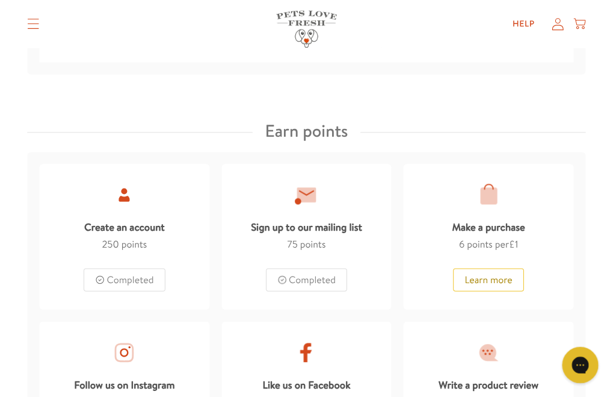
click at [127, 237] on span "points" at bounding box center [136, 243] width 25 height 13
click at [137, 274] on div "Completed" at bounding box center [127, 278] width 81 height 23
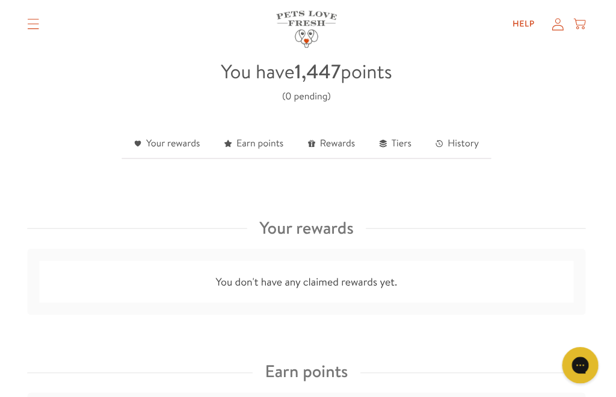
scroll to position [319, 0]
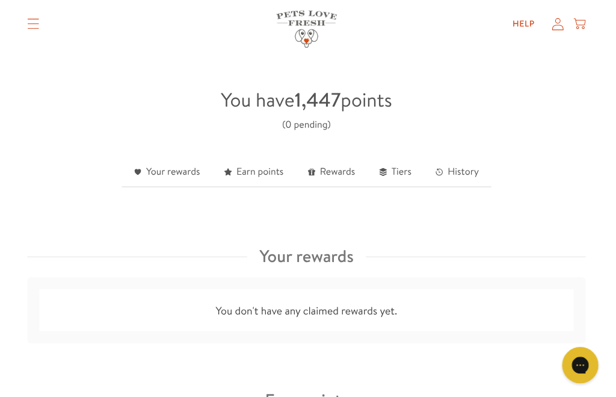
click at [326, 167] on link "Rewards" at bounding box center [332, 170] width 71 height 29
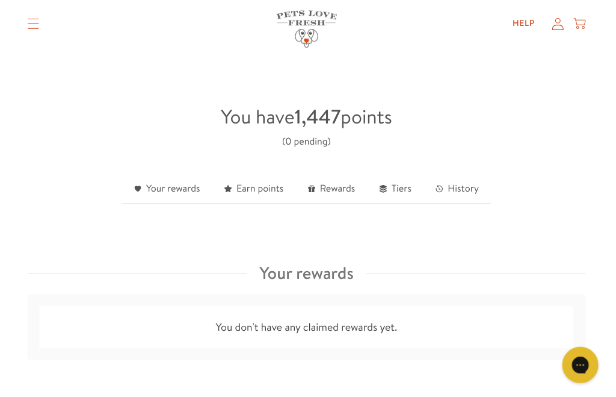
scroll to position [253, 0]
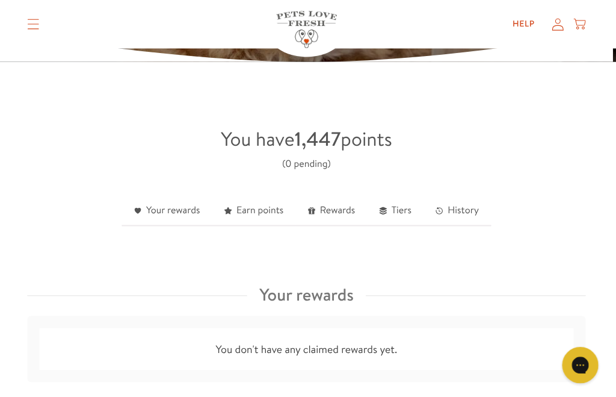
click at [160, 215] on link "Your rewards" at bounding box center [170, 209] width 90 height 29
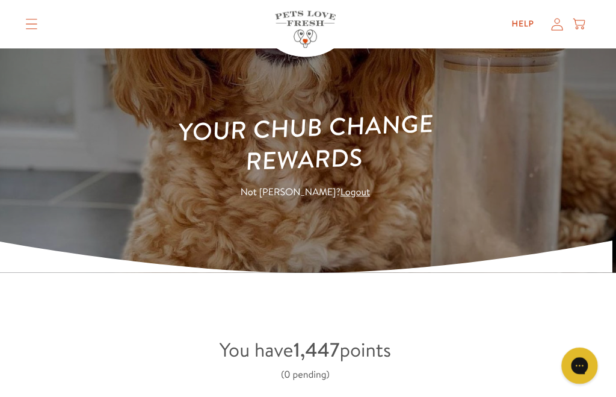
scroll to position [0, 0]
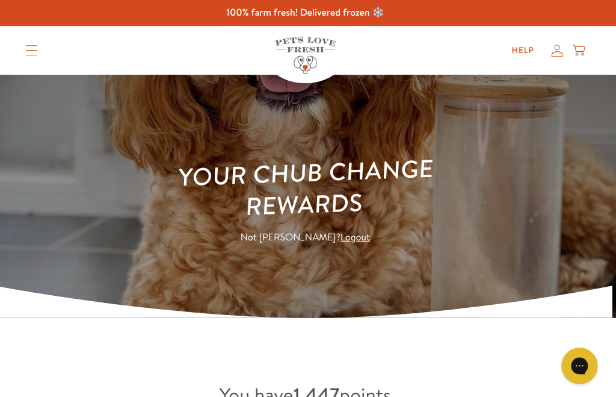
click at [31, 52] on icon "Translation missing: en.sections.header.menu" at bounding box center [37, 50] width 12 height 11
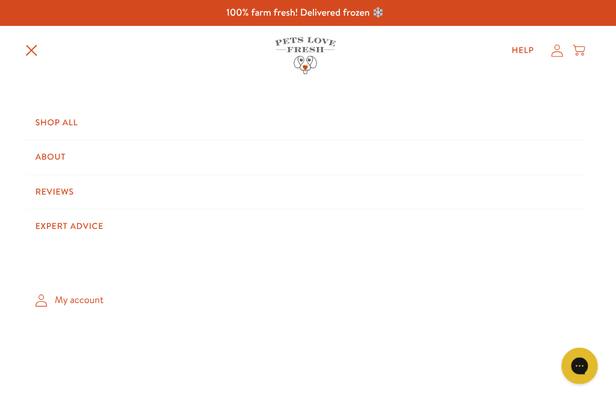
click at [46, 293] on icon at bounding box center [46, 297] width 12 height 13
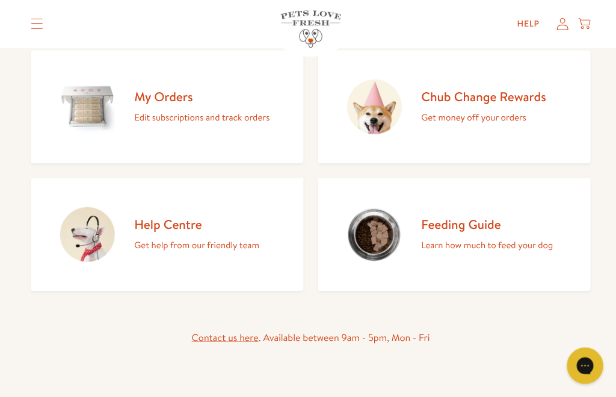
scroll to position [150, 0]
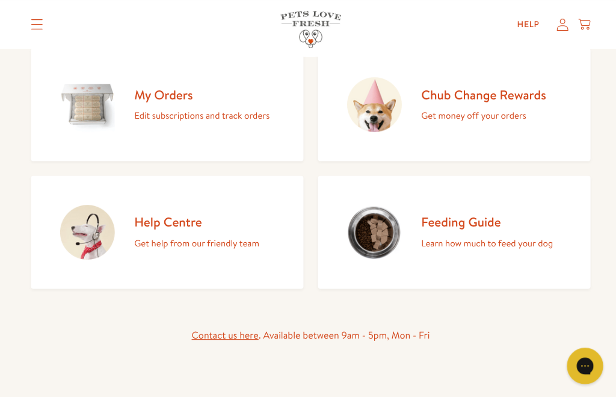
click at [175, 113] on p "Edit subscriptions and track orders" at bounding box center [200, 115] width 134 height 16
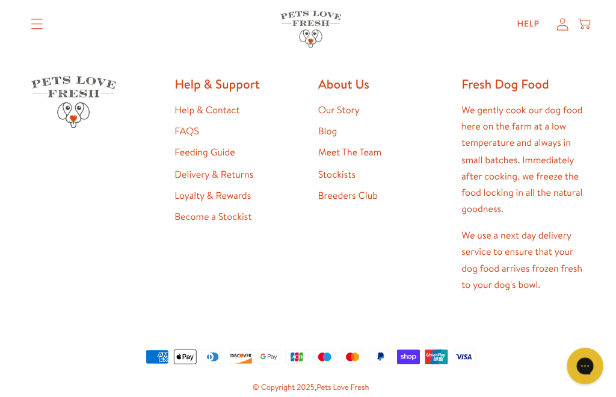
scroll to position [320, 0]
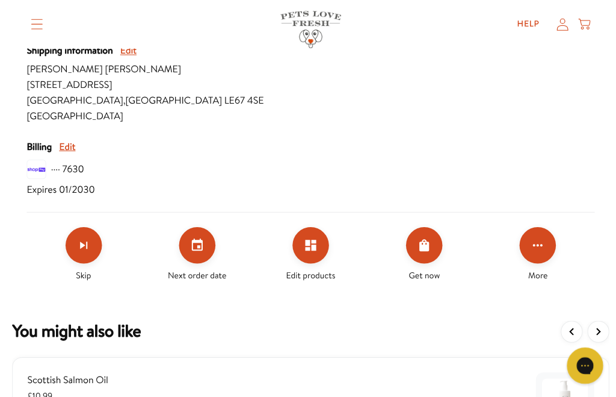
scroll to position [538, 0]
click at [72, 250] on button "Skip subscription" at bounding box center [83, 243] width 36 height 36
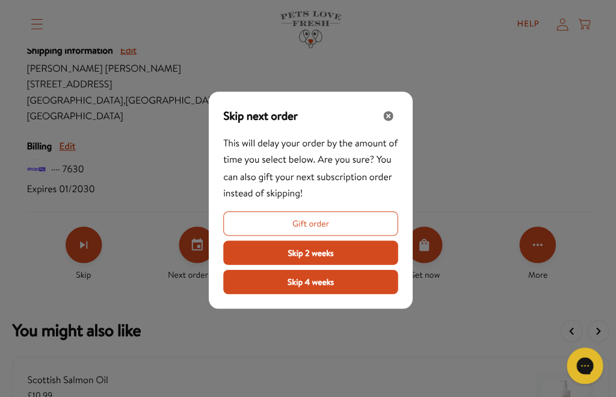
click at [391, 125] on button "Close" at bounding box center [385, 114] width 19 height 19
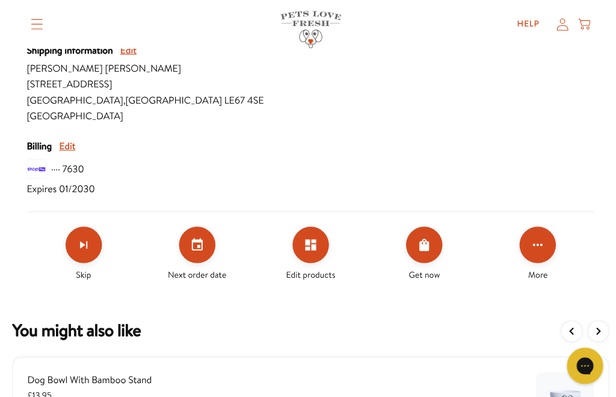
click at [200, 238] on icon "Set your next order date" at bounding box center [195, 242] width 11 height 12
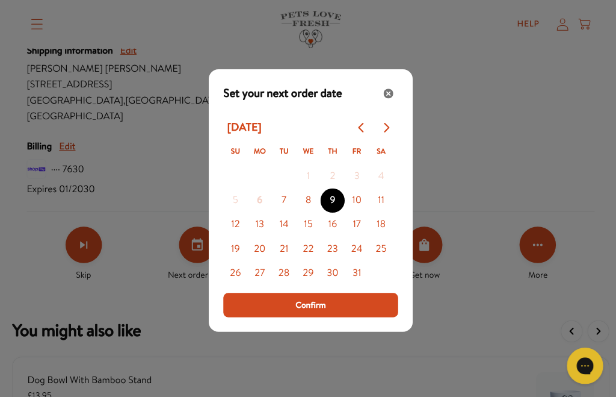
click at [387, 102] on div "Close" at bounding box center [385, 92] width 19 height 19
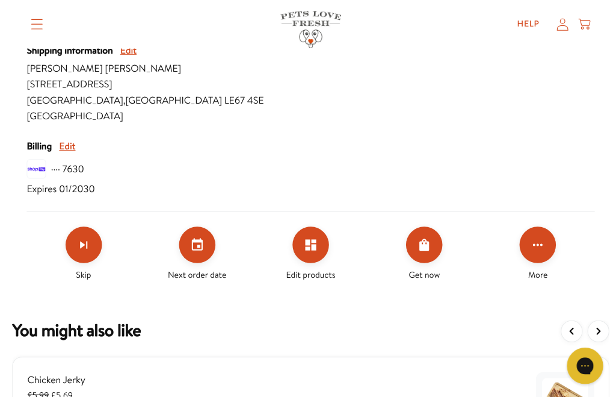
click at [309, 242] on icon "Edit products" at bounding box center [308, 242] width 11 height 11
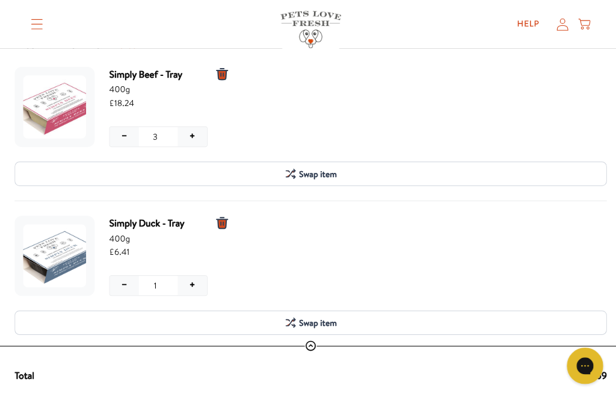
scroll to position [36, 0]
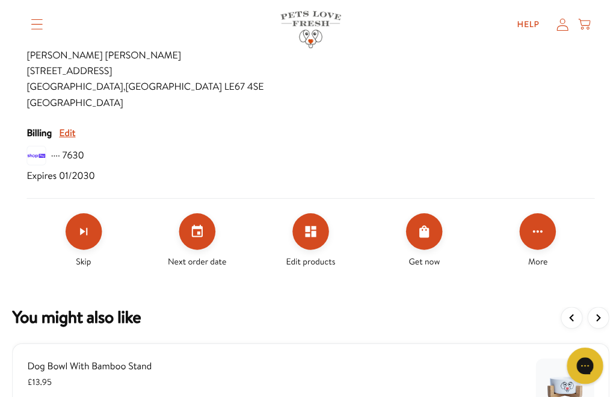
scroll to position [552, 0]
click at [539, 222] on icon "Click for more options" at bounding box center [533, 229] width 14 height 14
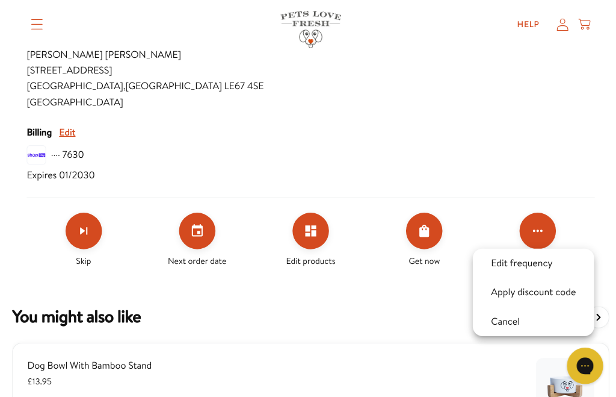
click at [574, 284] on button "Apply discount code" at bounding box center [528, 289] width 91 height 14
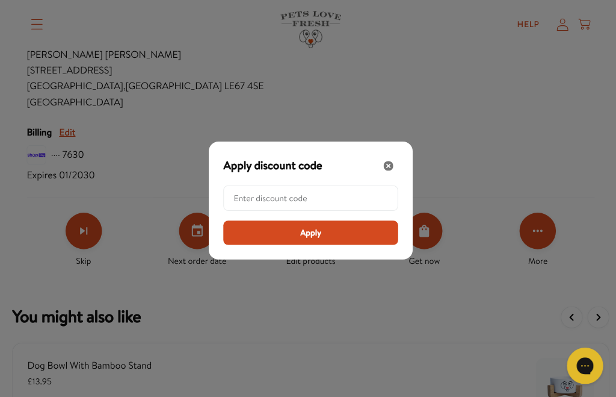
click at [512, 330] on div "Modal" at bounding box center [308, 198] width 616 height 397
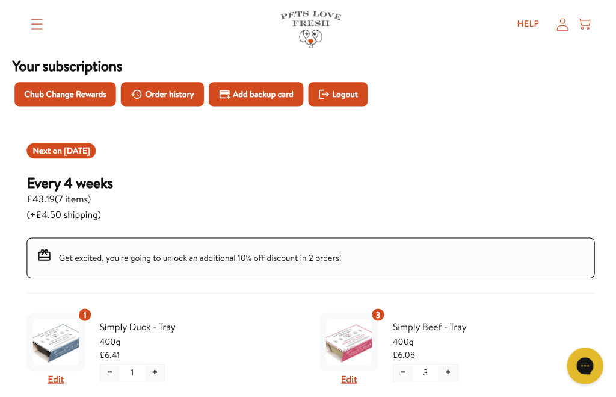
scroll to position [60, 0]
